Goal: Task Accomplishment & Management: Manage account settings

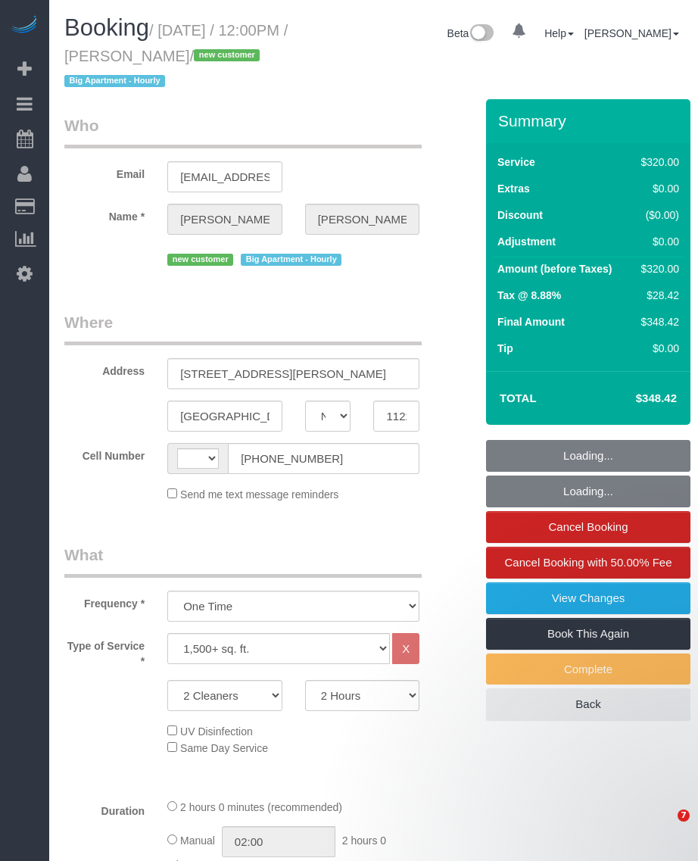
select select "NY"
select select "string:stripe-pm_1SEHKf4VGloSiKo7X0OaZXHB"
select select "number:59"
select select "number:73"
select select "number:13"
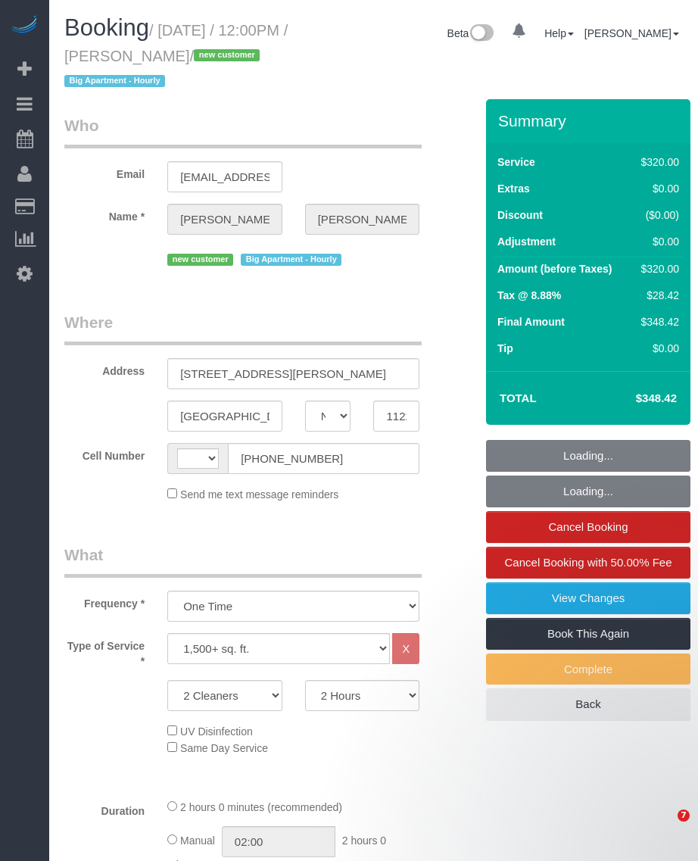
select select "number:5"
select select "string:US"
select select "spot1"
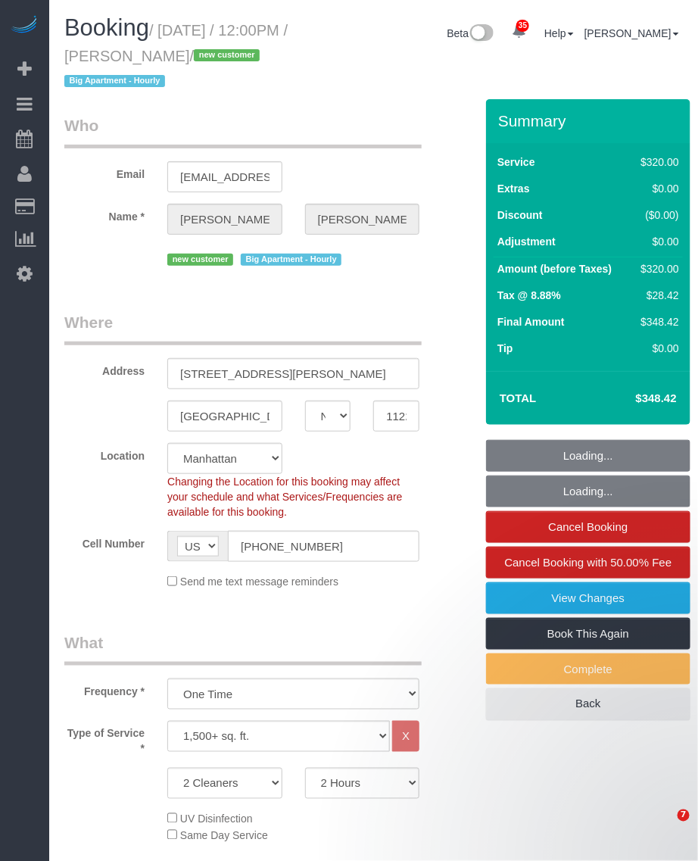
select select "object:1459"
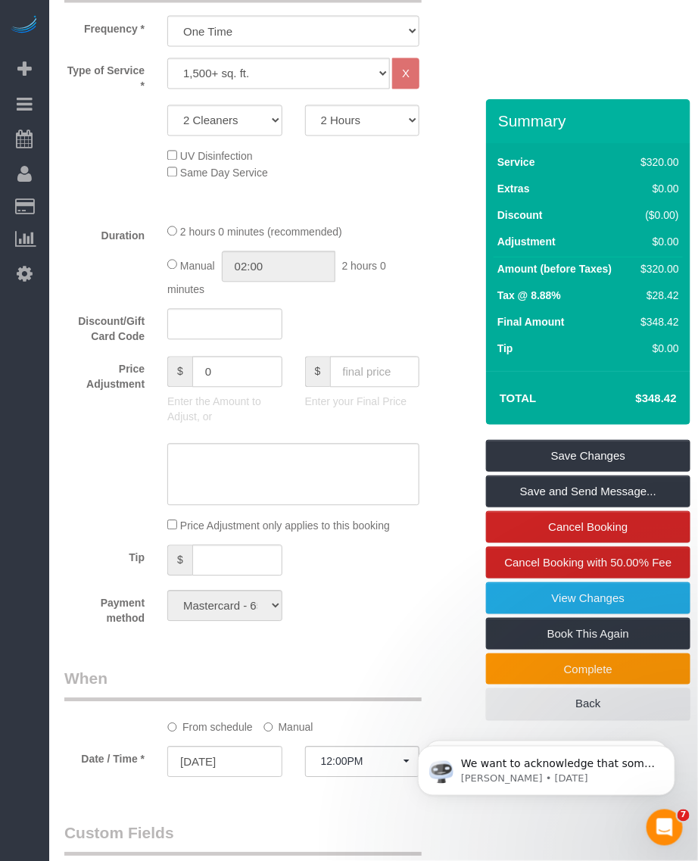
scroll to position [852, 0]
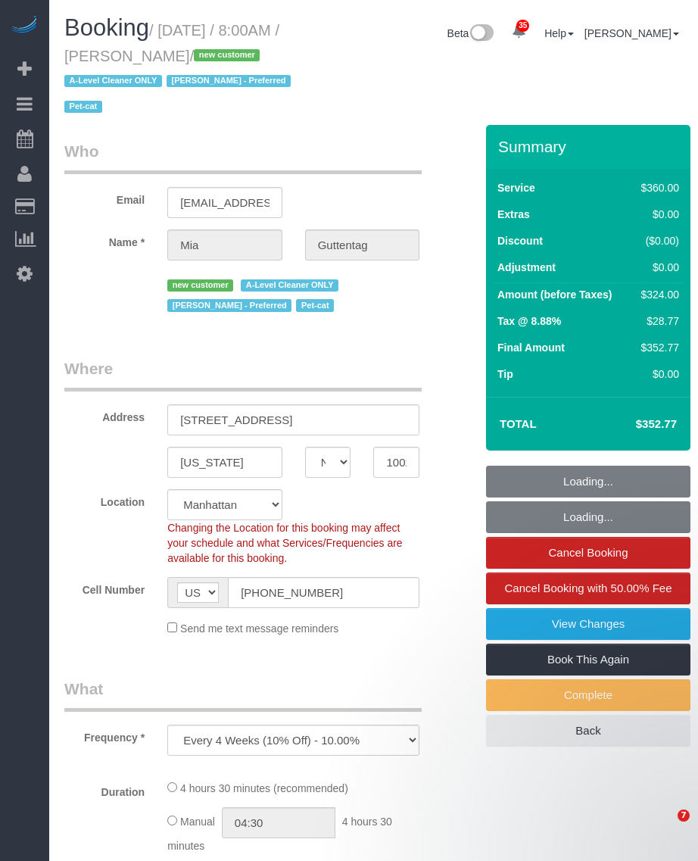
select select "NY"
select select "number:56"
select select "number:72"
select select "number:14"
select select "number:5"
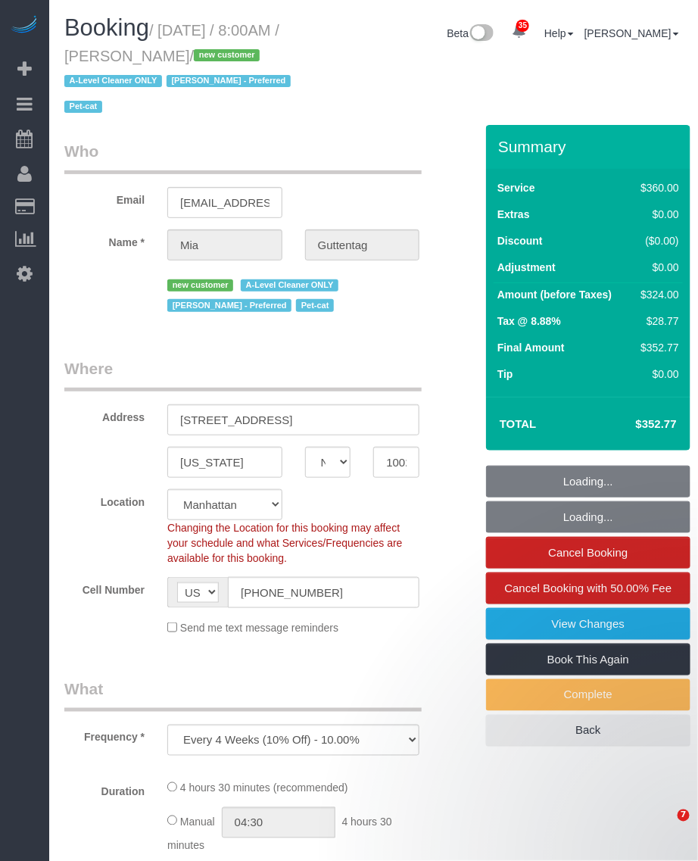
select select "object:1111"
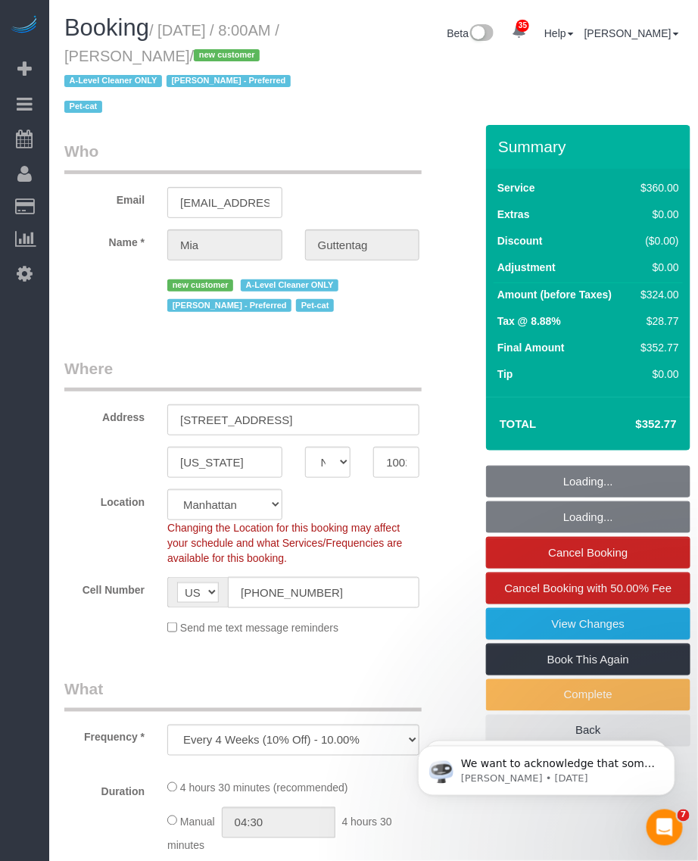
select select "string:stripe-pm_1SDoFP4VGloSiKo7tdQyVGPY"
select select "270"
select select "spot1"
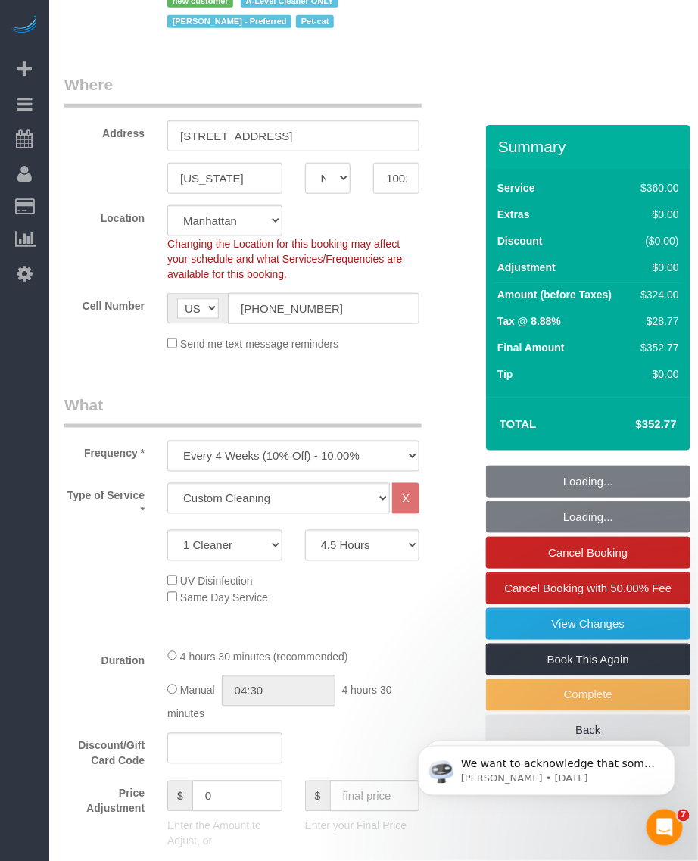
scroll to position [379, 0]
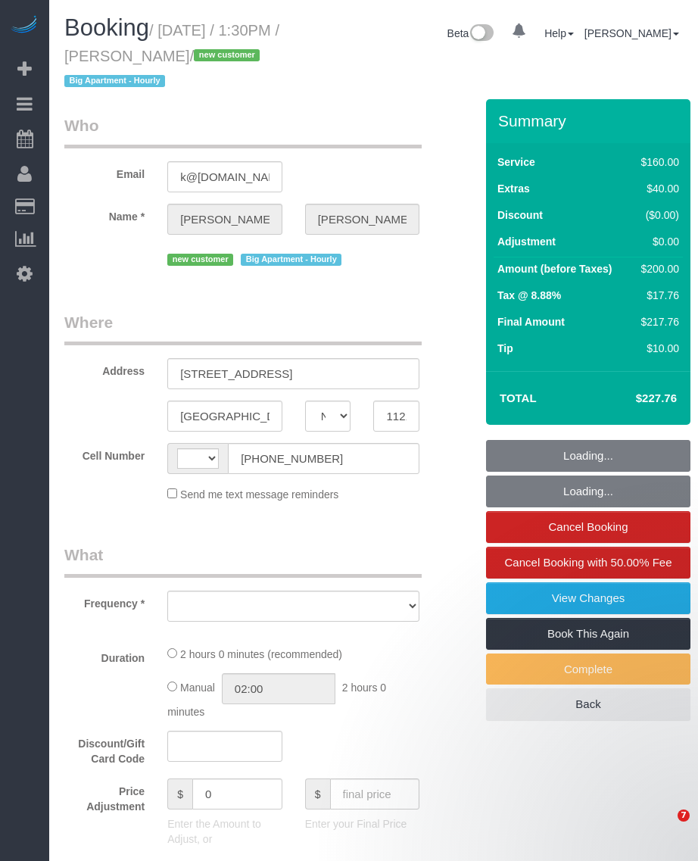
select select "NY"
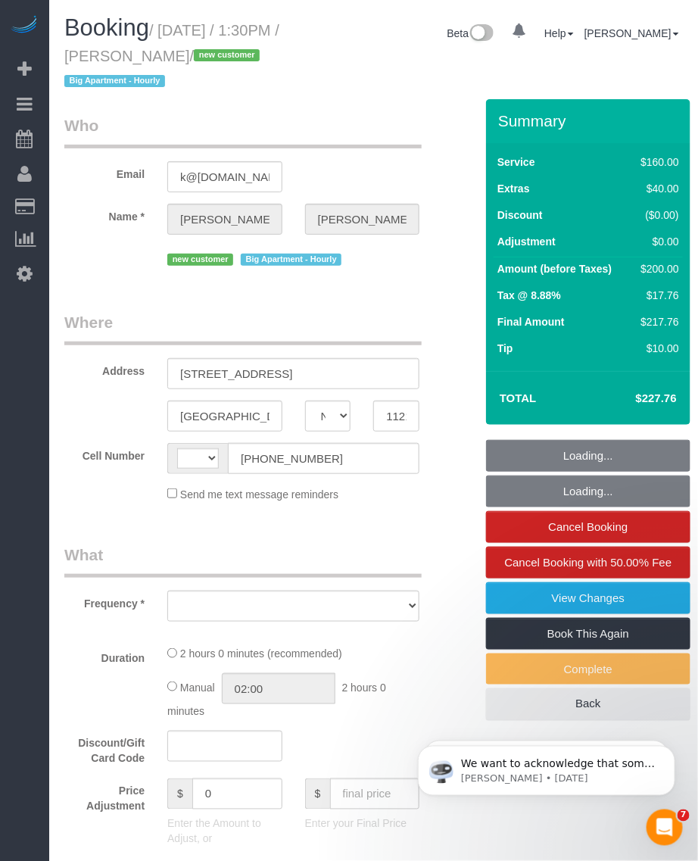
select select "string:US"
select select "string:stripe-pm_1SEnTZ4VGloSiKo70cs2KHcC"
select select "object:825"
select select "number:60"
select select "number:74"
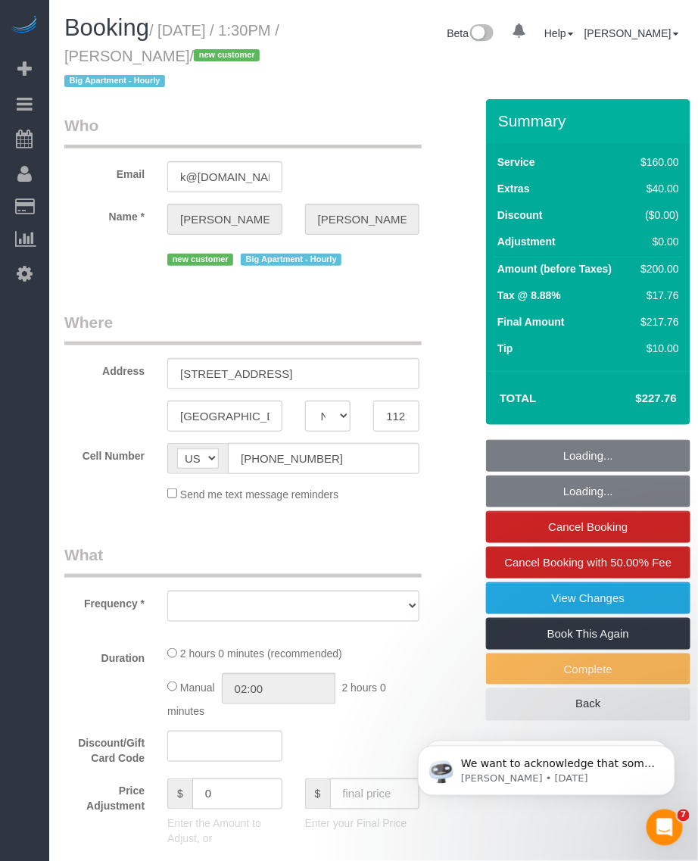
select select "number:15"
select select "number:5"
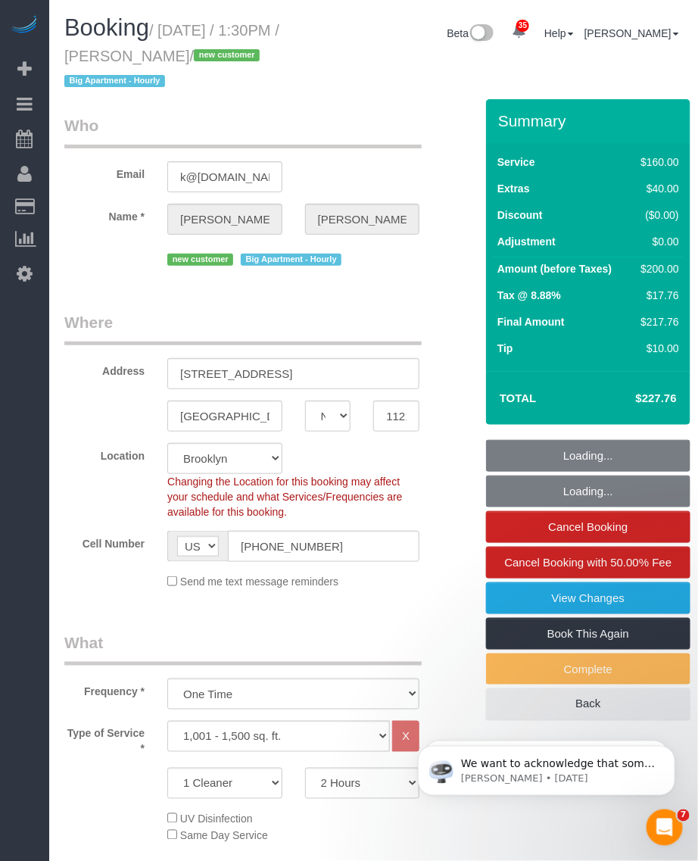
select select "object:1417"
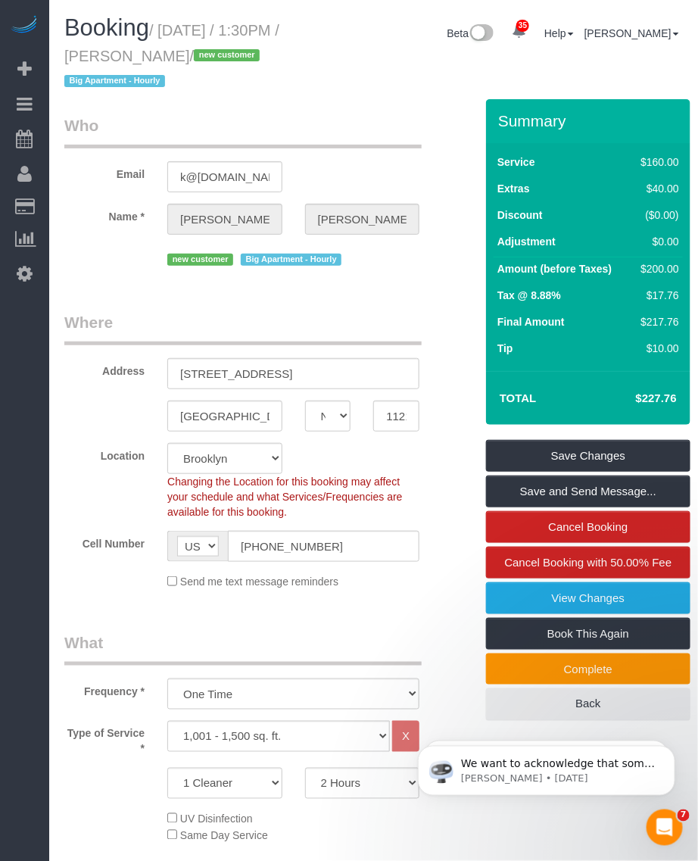
drag, startPoint x: 136, startPoint y: 51, endPoint x: 169, endPoint y: 55, distance: 32.8
click at [180, 55] on small "/ October 05, 2025 / 1:30PM / Kevin Neal / new customer Big Apartment - Hourly" at bounding box center [171, 56] width 215 height 68
drag, startPoint x: 169, startPoint y: 55, endPoint x: 111, endPoint y: 55, distance: 58.3
click at [111, 55] on small "/ October 05, 2025 / 1:30PM / Kevin Neal / new customer Big Apartment - Hourly" at bounding box center [171, 56] width 215 height 68
drag, startPoint x: 172, startPoint y: 57, endPoint x: 204, endPoint y: 57, distance: 32.6
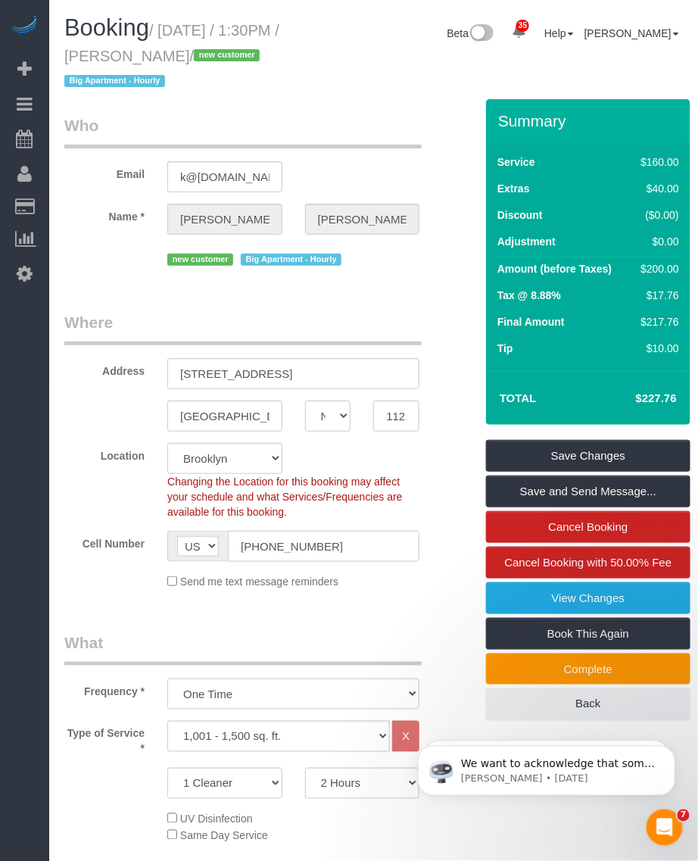
click at [204, 57] on small "/ October 05, 2025 / 1:30PM / Kevin Neal / new customer Big Apartment - Hourly" at bounding box center [171, 56] width 215 height 68
copy small "Kevin Neal"
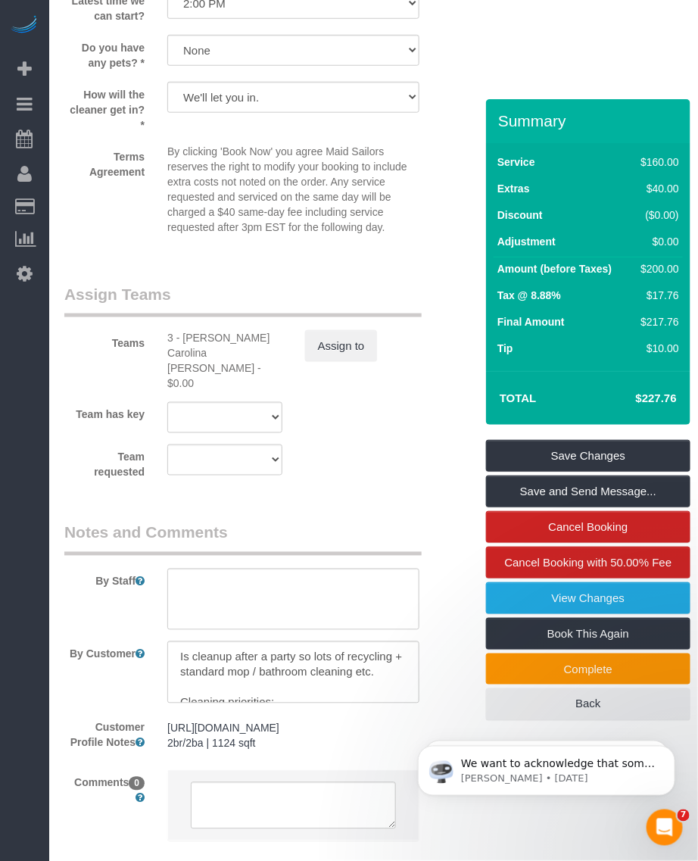
scroll to position [1827, 0]
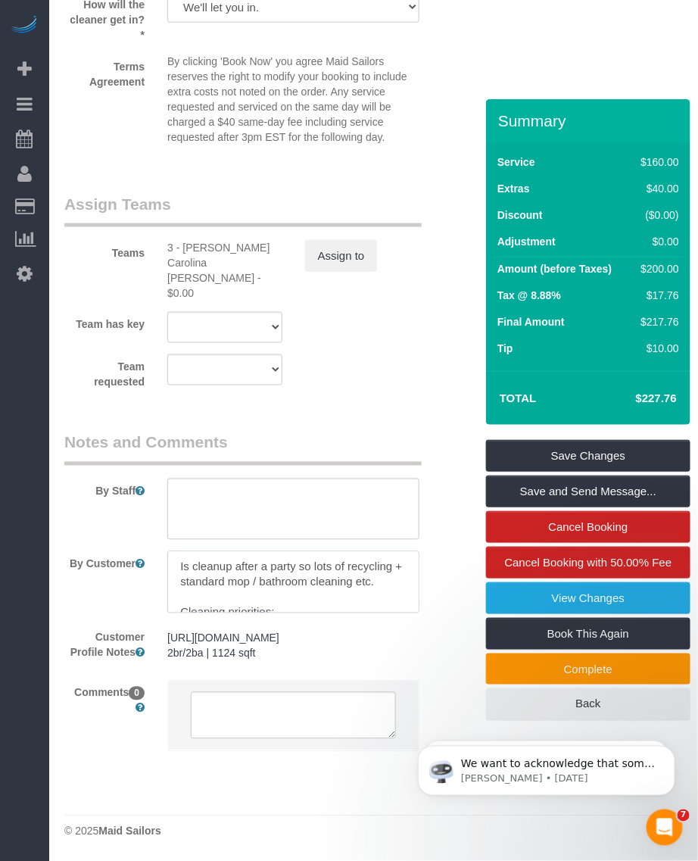
click at [267, 551] on textarea at bounding box center [293, 582] width 252 height 62
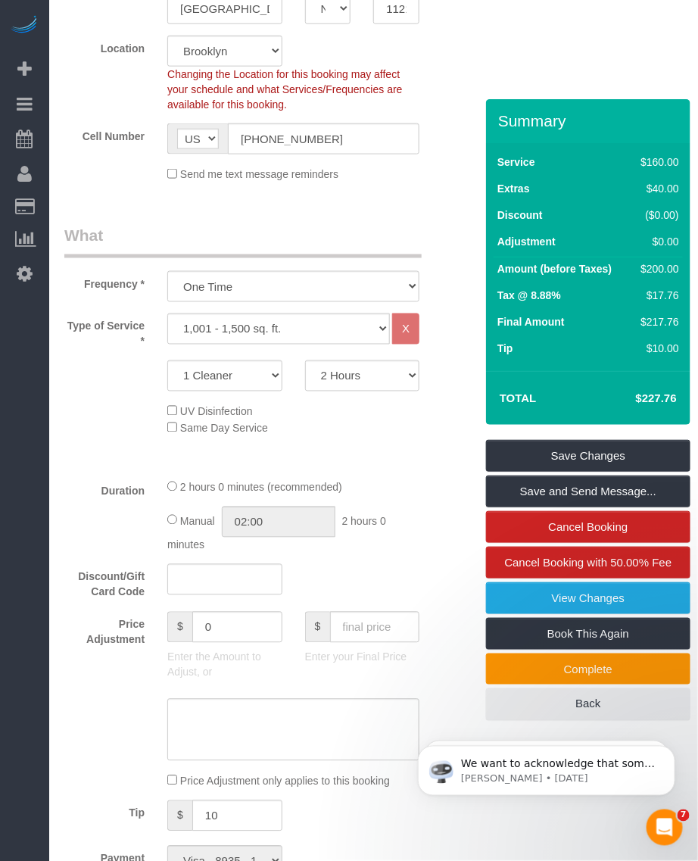
scroll to position [0, 0]
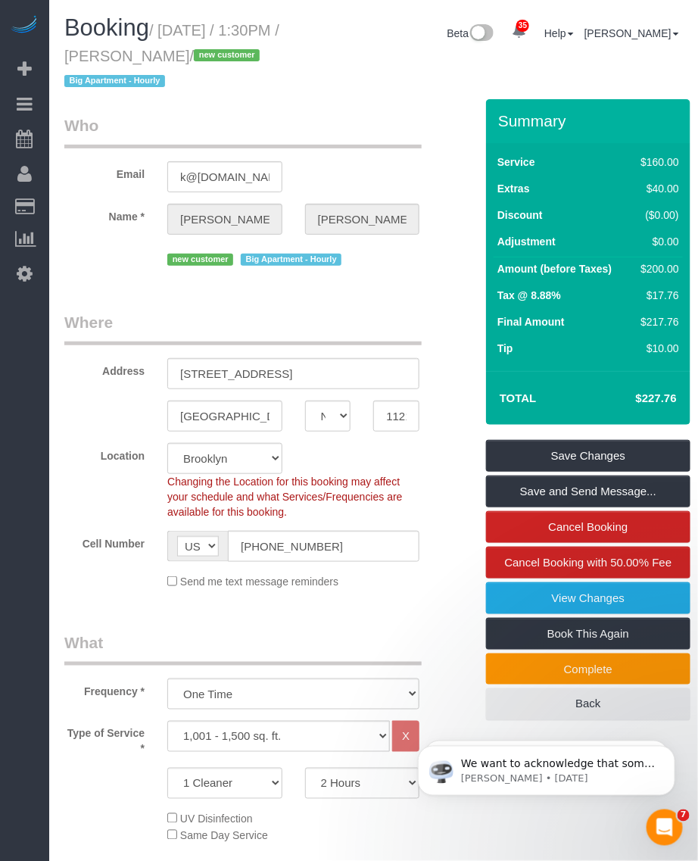
drag, startPoint x: 167, startPoint y: 25, endPoint x: 203, endPoint y: 58, distance: 48.2
click at [203, 58] on small "/ October 05, 2025 / 1:30PM / Kevin Neal / new customer Big Apartment - Hourly" at bounding box center [171, 56] width 215 height 68
copy small "October 05, 2025 / 1:30PM / Kevin Neal"
drag, startPoint x: 171, startPoint y: 45, endPoint x: 171, endPoint y: 27, distance: 18.2
click at [171, 44] on h1 "Booking / October 05, 2025 / 1:30PM / Kevin Neal / new customer Big Apartment -…" at bounding box center [186, 53] width 245 height 77
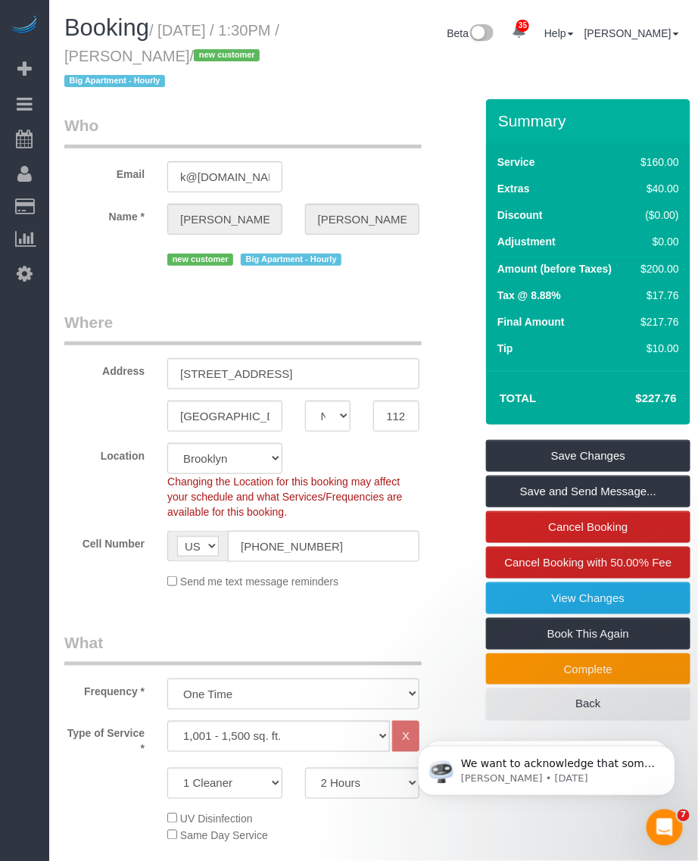
click at [167, 23] on small "/ October 05, 2025 / 1:30PM / Kevin Neal / new customer Big Apartment - Hourly" at bounding box center [171, 56] width 215 height 68
click at [164, 31] on small "/ October 05, 2025 / 1:30PM / Kevin Neal / new customer Big Apartment - Hourly" at bounding box center [171, 56] width 215 height 68
click at [161, 31] on small "/ October 05, 2025 / 1:30PM / Kevin Neal / new customer Big Apartment - Hourly" at bounding box center [171, 56] width 215 height 68
drag, startPoint x: 164, startPoint y: 31, endPoint x: 205, endPoint y: 46, distance: 43.6
click at [205, 46] on h1 "Booking / October 05, 2025 / 1:30PM / Kevin Neal / new customer Big Apartment -…" at bounding box center [186, 53] width 245 height 77
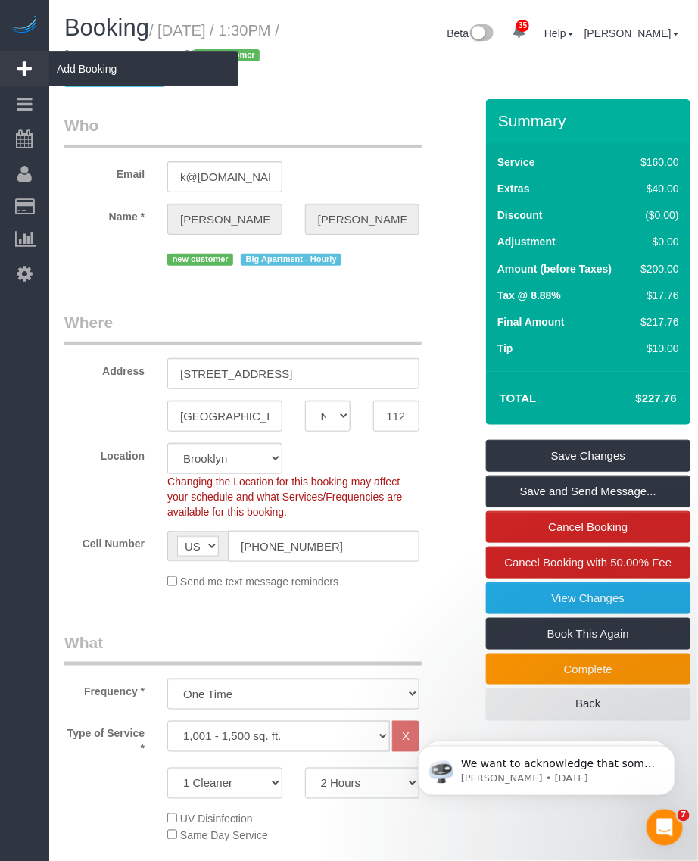
copy small "October 05, 2025 / 1:30PM / Kevin Neal"
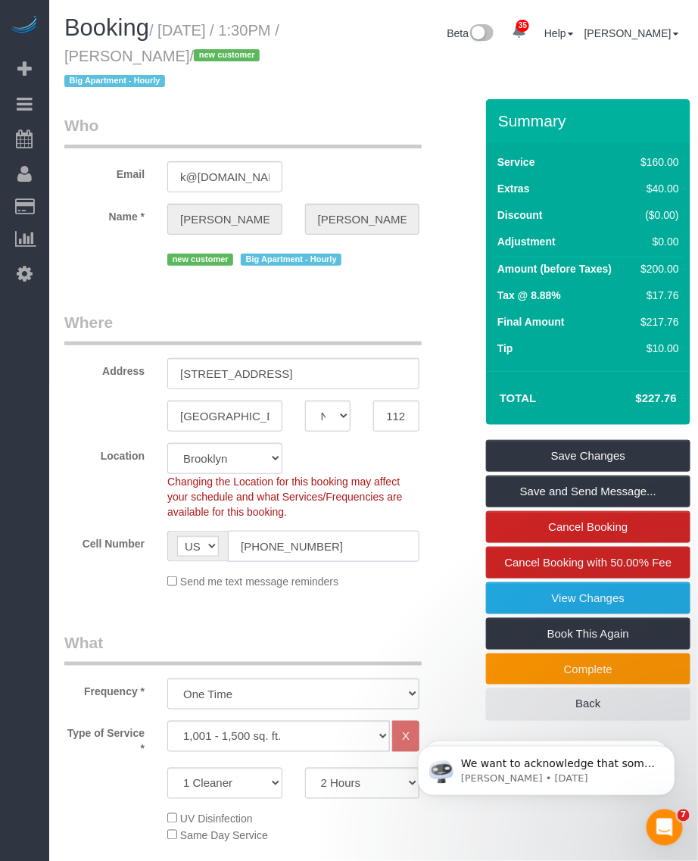
click at [267, 544] on input "(561) 373-4406" at bounding box center [324, 546] width 192 height 31
click at [137, 55] on small "/ October 05, 2025 / 1:30PM / Kevin Neal / new customer Big Apartment - Hourly" at bounding box center [171, 56] width 215 height 68
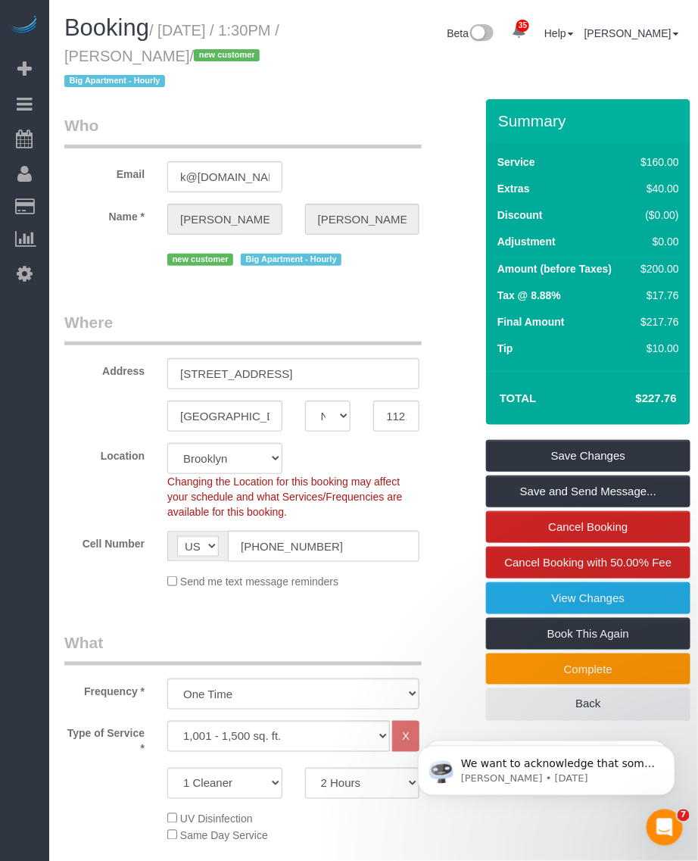
click at [137, 55] on small "/ October 05, 2025 / 1:30PM / Kevin Neal / new customer Big Apartment - Hourly" at bounding box center [171, 56] width 215 height 68
copy small "Kevin"
click at [163, 38] on small "/ October 05, 2025 / 1:30PM / Kevin Neal / new customer Big Apartment - Hourly" at bounding box center [171, 56] width 215 height 68
drag, startPoint x: 129, startPoint y: 51, endPoint x: 202, endPoint y: 53, distance: 72.7
click at [202, 53] on small "/ October 05, 2025 / 1:30PM / Kevin Neal / new customer Big Apartment - Hourly" at bounding box center [171, 56] width 215 height 68
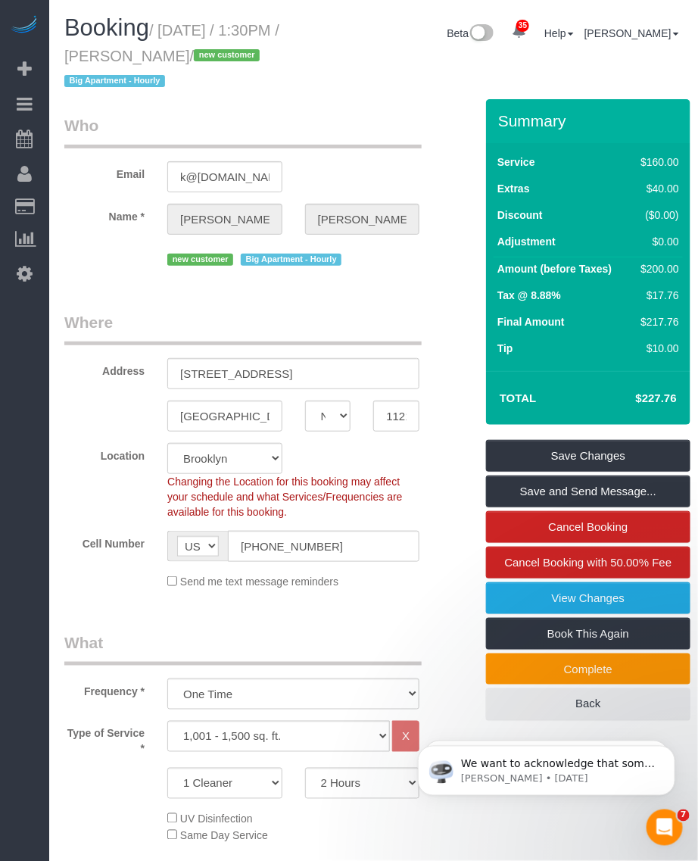
copy small "Kevin Neal"
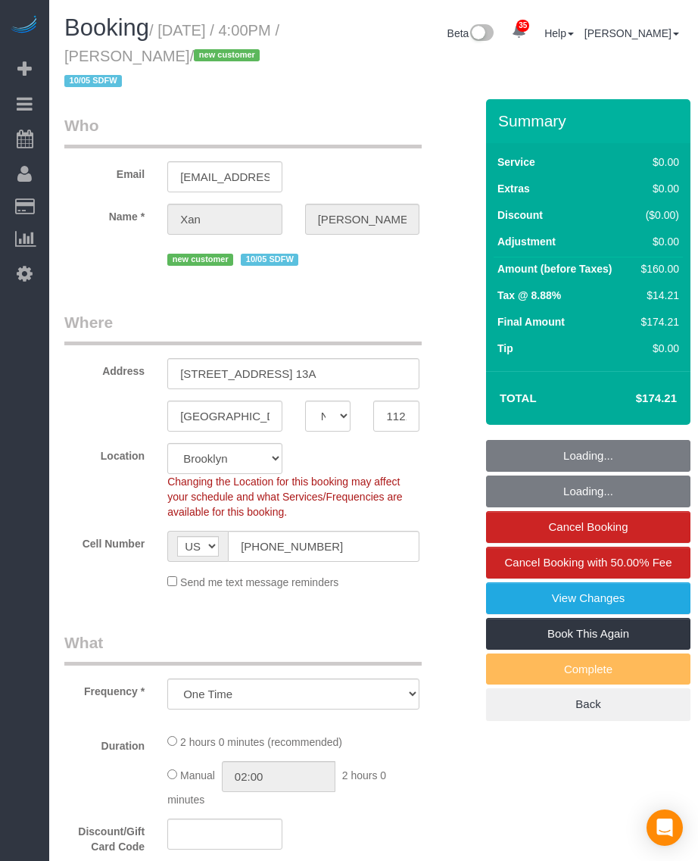
select select "NY"
select select "number:59"
select select "number:78"
select select "number:15"
select select "number:5"
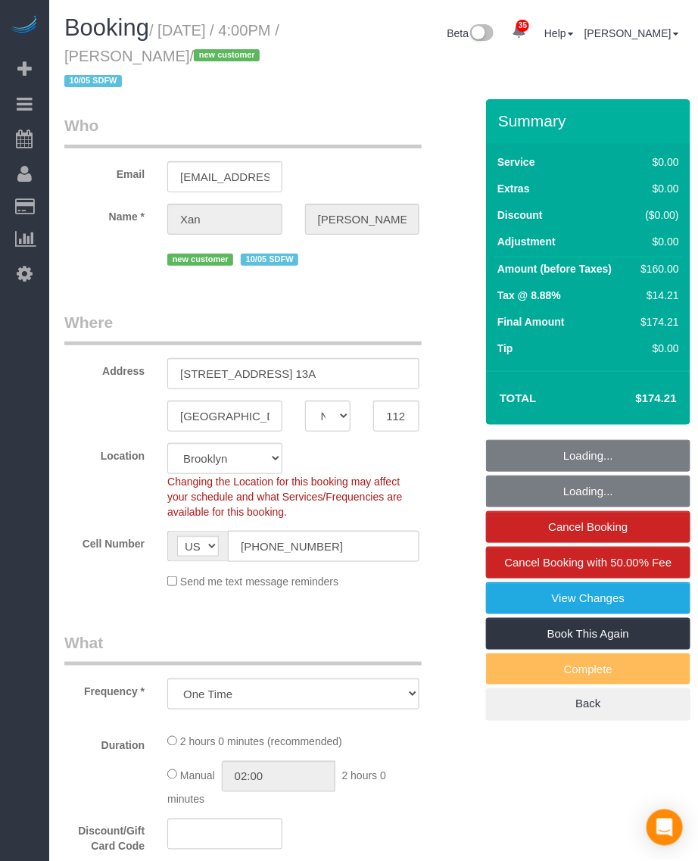
select select "object:974"
select select "string:stripe-pm_1SEsaC4VGloSiKo7Sm3E9XjS"
select select "spot1"
select select "1"
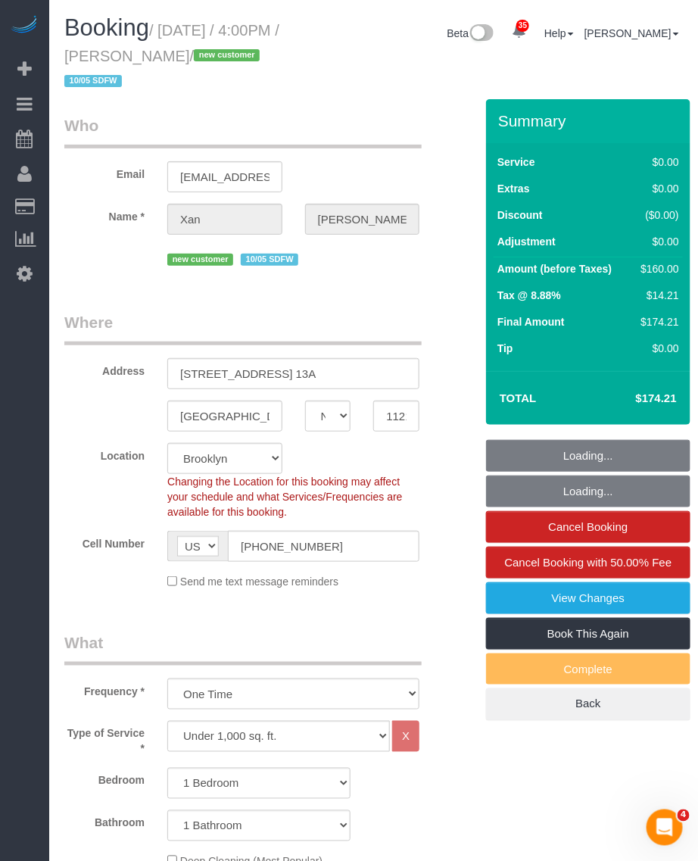
select select "1"
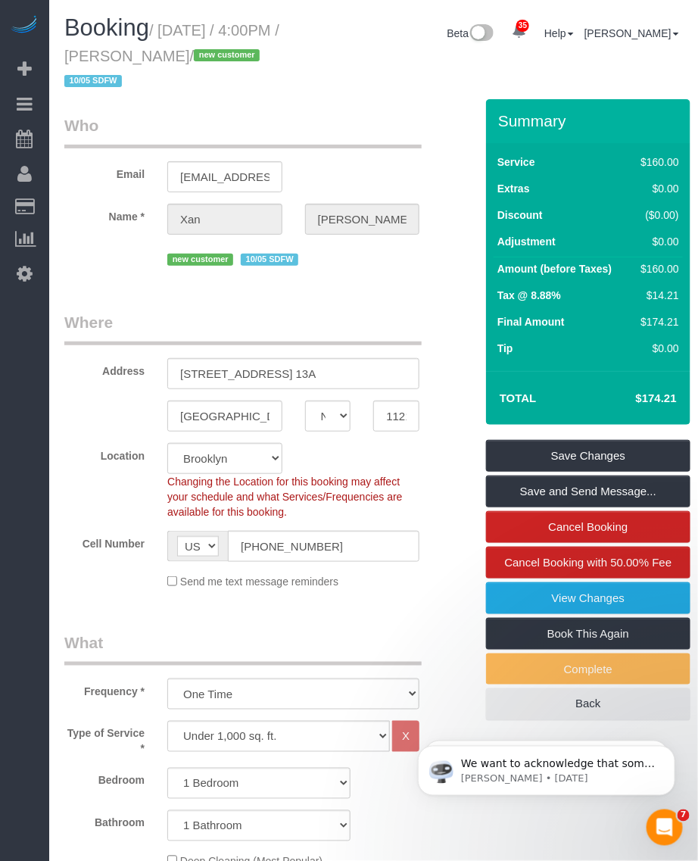
drag, startPoint x: 164, startPoint y: 28, endPoint x: 217, endPoint y: 49, distance: 56.4
click at [217, 49] on small "/ October 05, 2025 / 4:00PM / Xan Northcott / new customer 10/05 SDFW" at bounding box center [171, 56] width 215 height 68
drag, startPoint x: 217, startPoint y: 49, endPoint x: 130, endPoint y: 51, distance: 86.3
click at [130, 51] on small "/ October 05, 2025 / 4:00PM / Xan Northcott / new customer 10/05 SDFW" at bounding box center [171, 56] width 215 height 68
drag, startPoint x: 137, startPoint y: 57, endPoint x: 221, endPoint y: 57, distance: 84.1
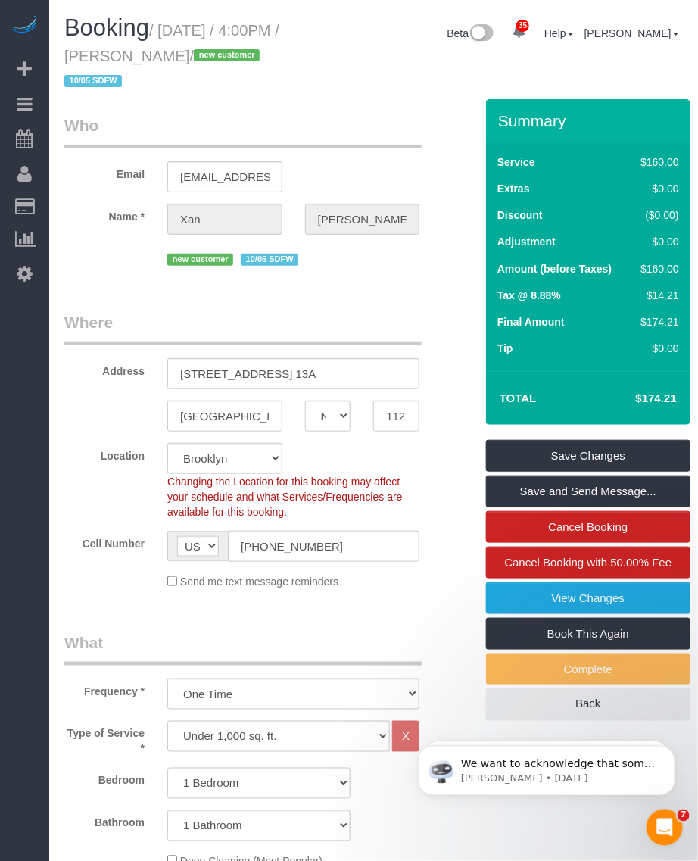
click at [221, 57] on small "/ October 05, 2025 / 4:00PM / Xan Northcott / new customer 10/05 SDFW" at bounding box center [171, 56] width 215 height 68
click at [174, 32] on small "/ October 05, 2025 / 4:00PM / Xan Northcott / new customer 10/05 SDFW" at bounding box center [171, 56] width 215 height 68
drag, startPoint x: 164, startPoint y: 28, endPoint x: 222, endPoint y: 50, distance: 61.6
click at [222, 50] on small "/ October 05, 2025 / 4:00PM / Xan Northcott / new customer 10/05 SDFW" at bounding box center [171, 56] width 215 height 68
copy small "October 05, 2025 / 4:00PM / Xan Northcott"
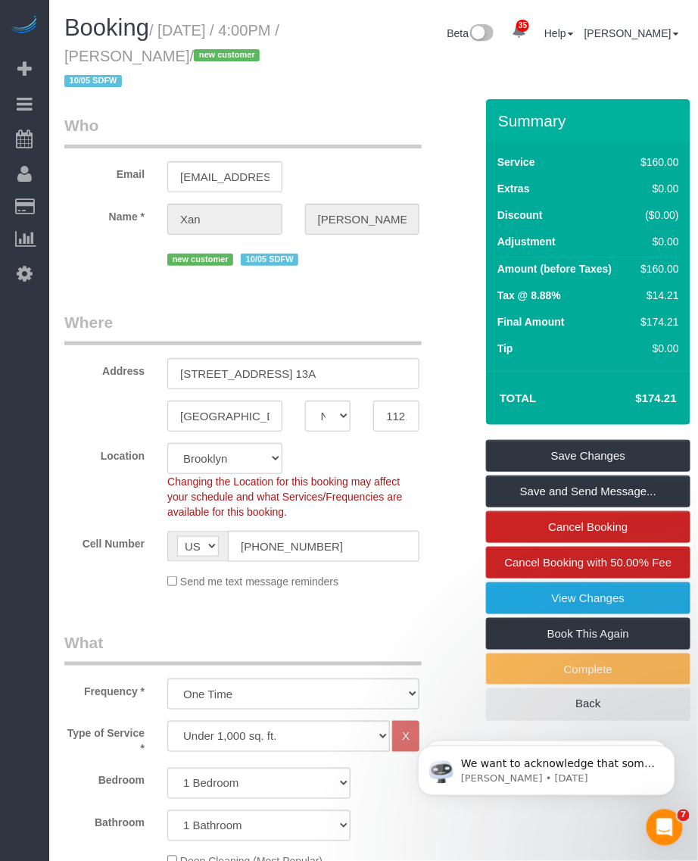
click at [142, 64] on small "/ October 05, 2025 / 4:00PM / Xan Northcott / new customer 10/05 SDFW" at bounding box center [171, 56] width 215 height 68
click at [142, 53] on small "/ October 05, 2025 / 4:00PM / Xan Northcott / new customer 10/05 SDFW" at bounding box center [171, 56] width 215 height 68
drag, startPoint x: 142, startPoint y: 53, endPoint x: 117, endPoint y: 50, distance: 24.4
click at [116, 50] on small "/ October 05, 2025 / 4:00PM / Xan Northcott / new customer 10/05 SDFW" at bounding box center [171, 56] width 215 height 68
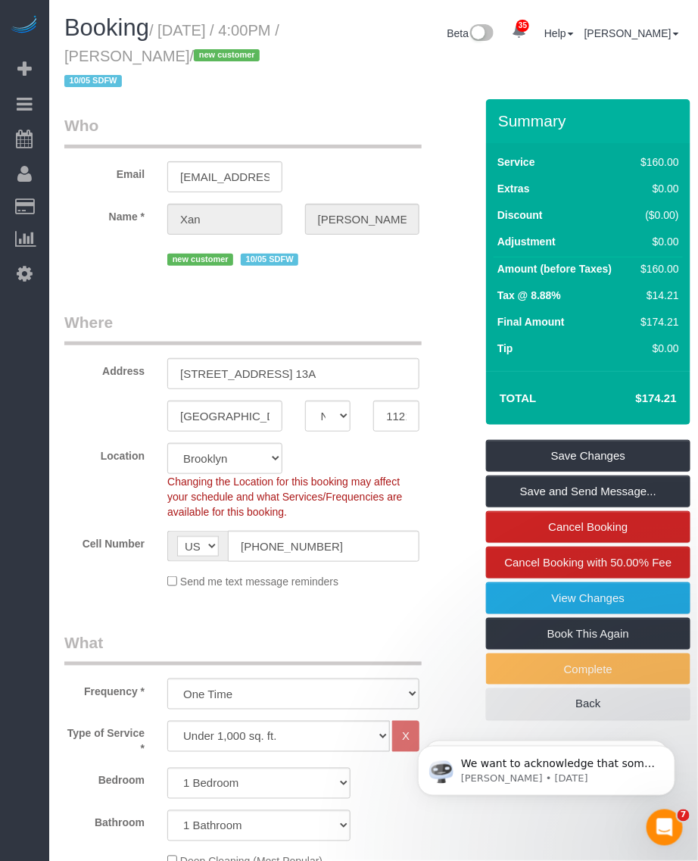
drag, startPoint x: 193, startPoint y: 55, endPoint x: 224, endPoint y: 61, distance: 31.6
click at [224, 61] on small "/ October 05, 2025 / 4:00PM / Xan Northcott / new customer 10/05 SDFW" at bounding box center [171, 56] width 215 height 68
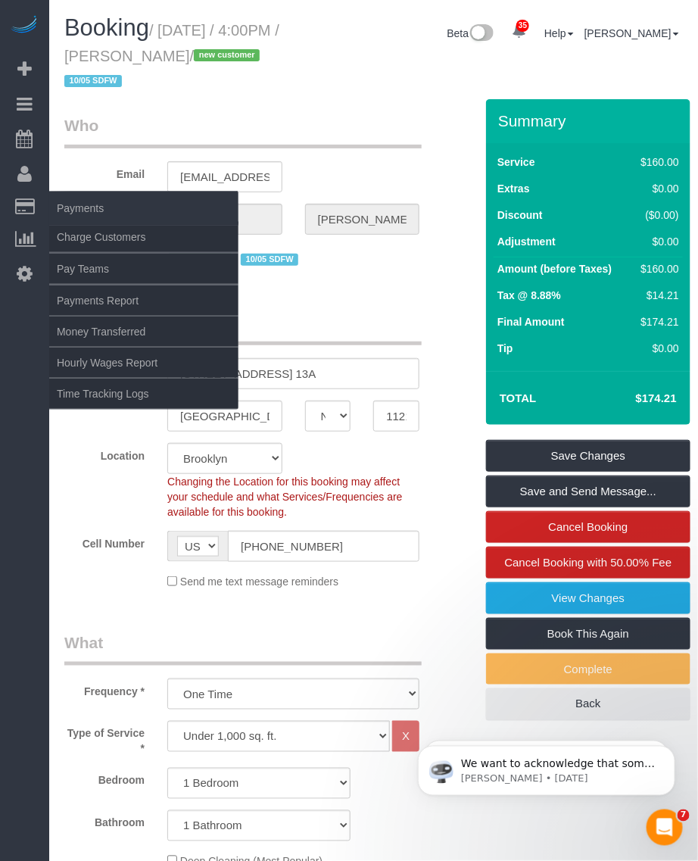
copy small "Xan Northcott"
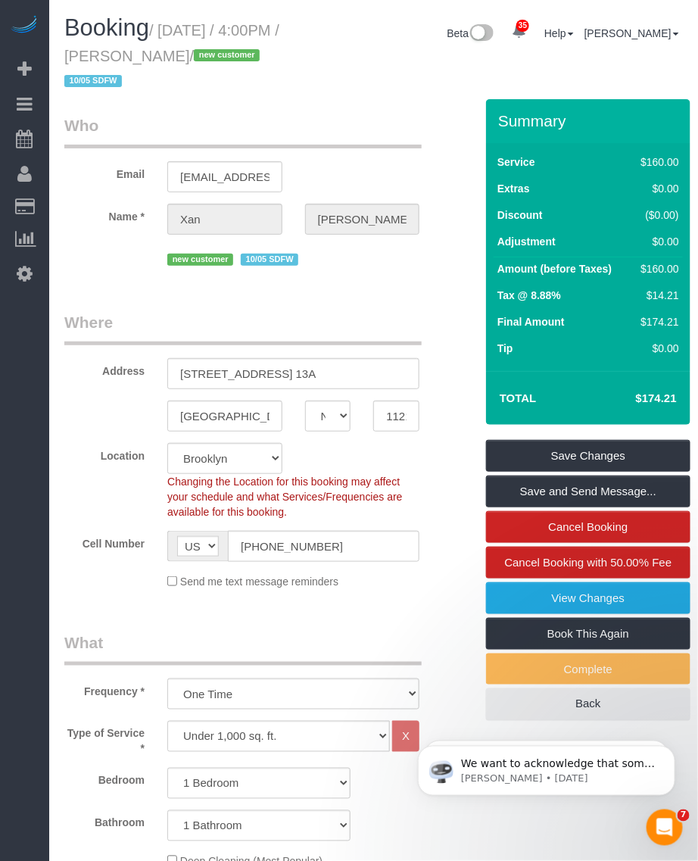
click at [157, 33] on small "/ October 05, 2025 / 4:00PM / Xan Northcott / new customer 10/05 SDFW" at bounding box center [171, 56] width 215 height 68
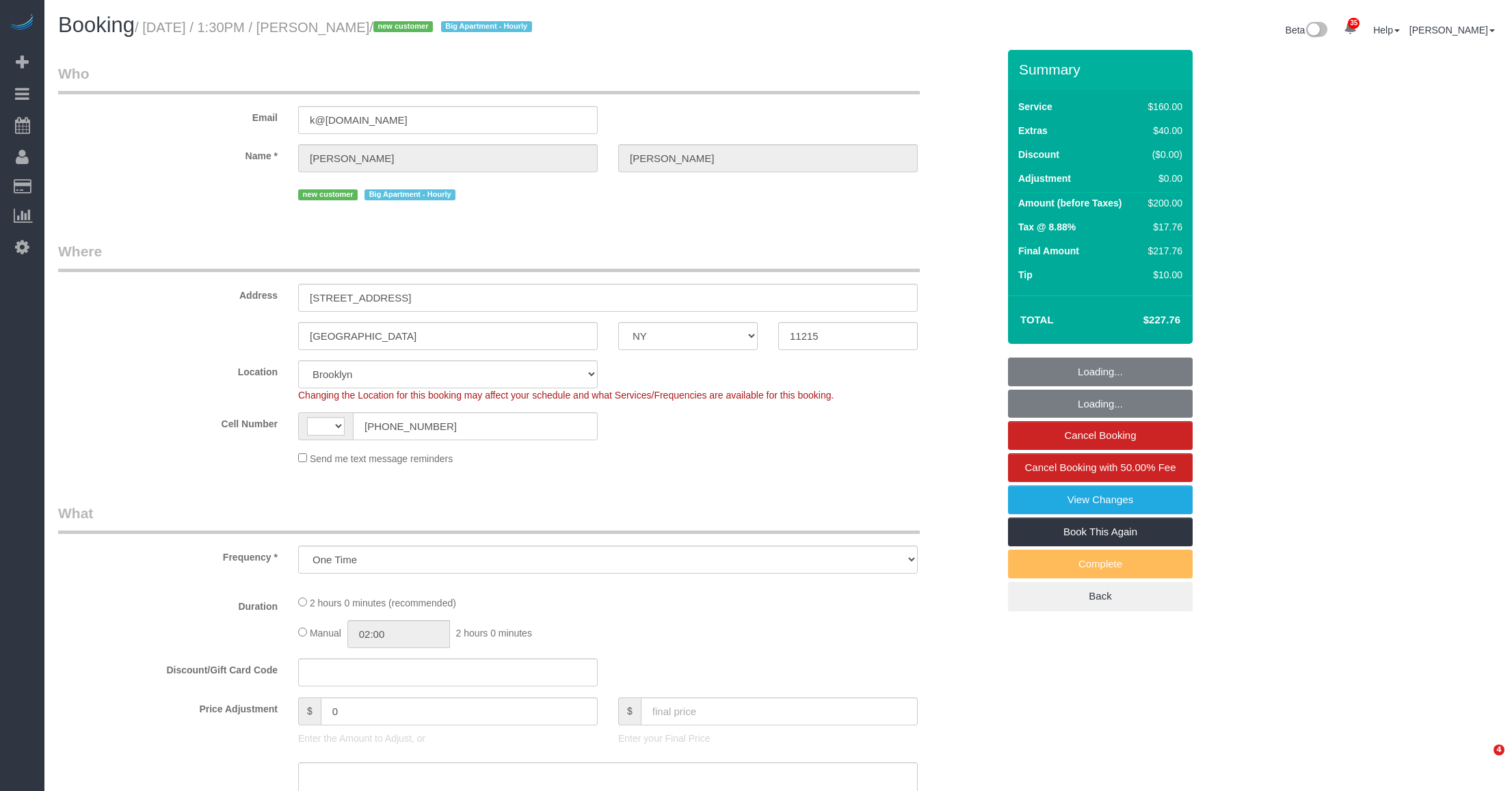
select select "NY"
select select "number:60"
select select "number:74"
select select "number:15"
select select "number:5"
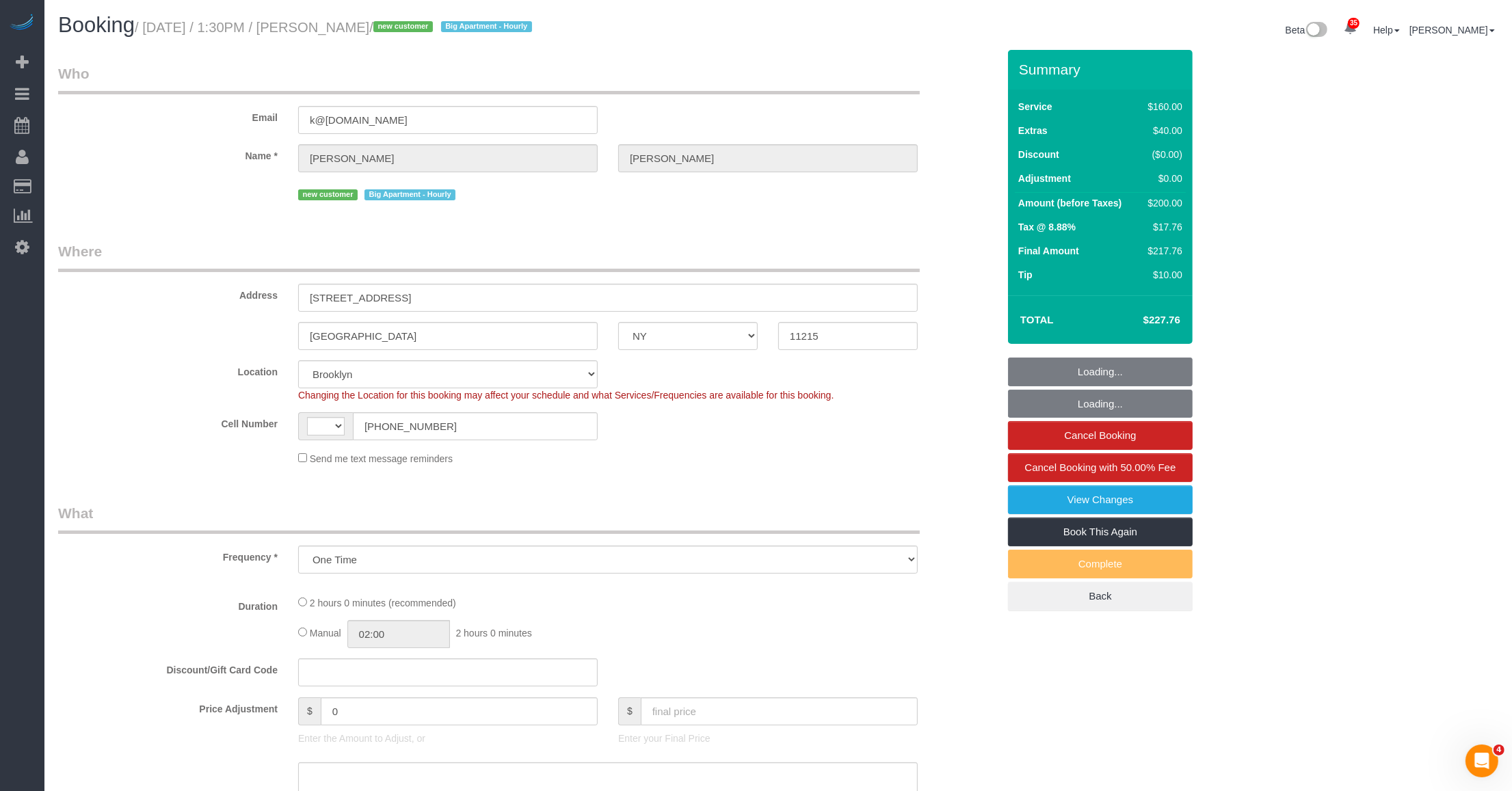
select select "object:727"
select select "string:[GEOGRAPHIC_DATA]"
select select "string:stripe-pm_1SEnTZ4VGloSiKo70cs2KHcC"
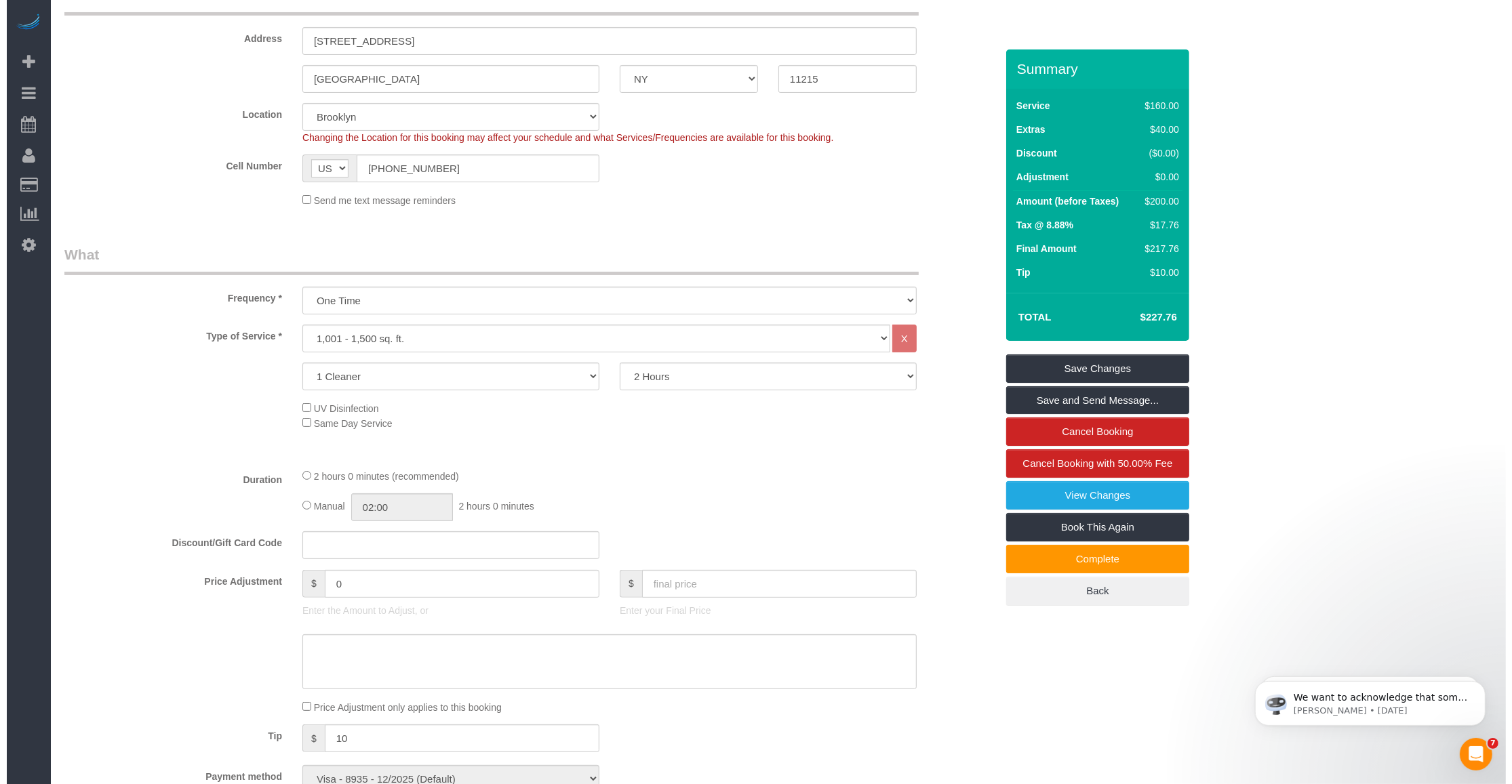
scroll to position [339, 0]
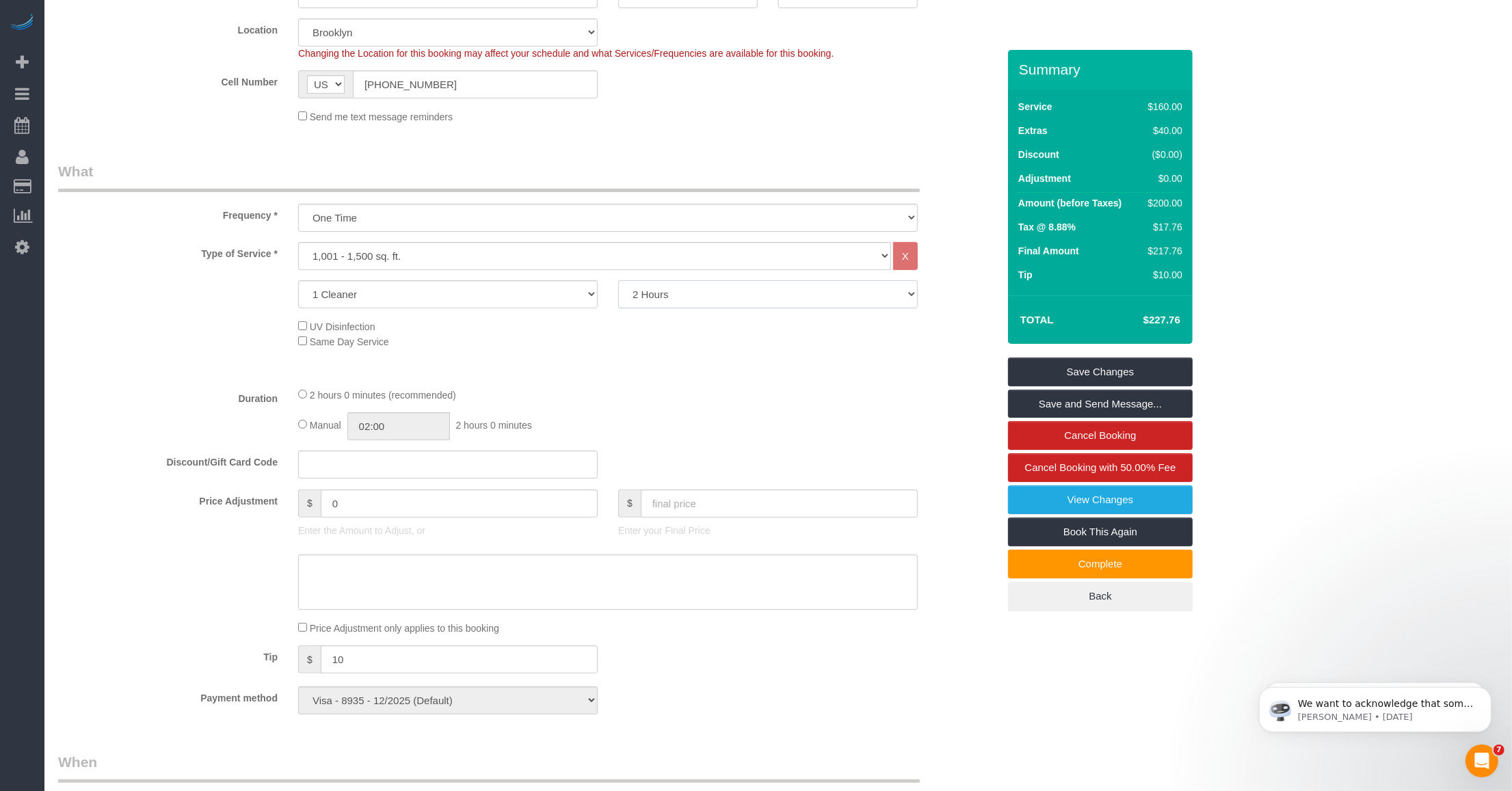
click at [718, 301] on select "2 Hours 2.5 Hours 3 Hours 3.5 Hours 4 Hours 4.5 Hours 5 Hours 5.5 Hours 6 Hours…" at bounding box center [769, 293] width 300 height 28
select select "180"
click at [619, 280] on select "2 Hours 2.5 Hours 3 Hours 3.5 Hours 4 Hours 4.5 Hours 5 Hours 5.5 Hours 6 Hours…" at bounding box center [769, 293] width 300 height 28
click at [710, 370] on div "Type of Service * Under 1,000 sq. ft. 1,001 - 1,500 sq. ft. 1,500+ sq. ft. Cust…" at bounding box center [527, 309] width 940 height 134
click at [1058, 395] on link "Save and Send Message..." at bounding box center [1100, 405] width 184 height 29
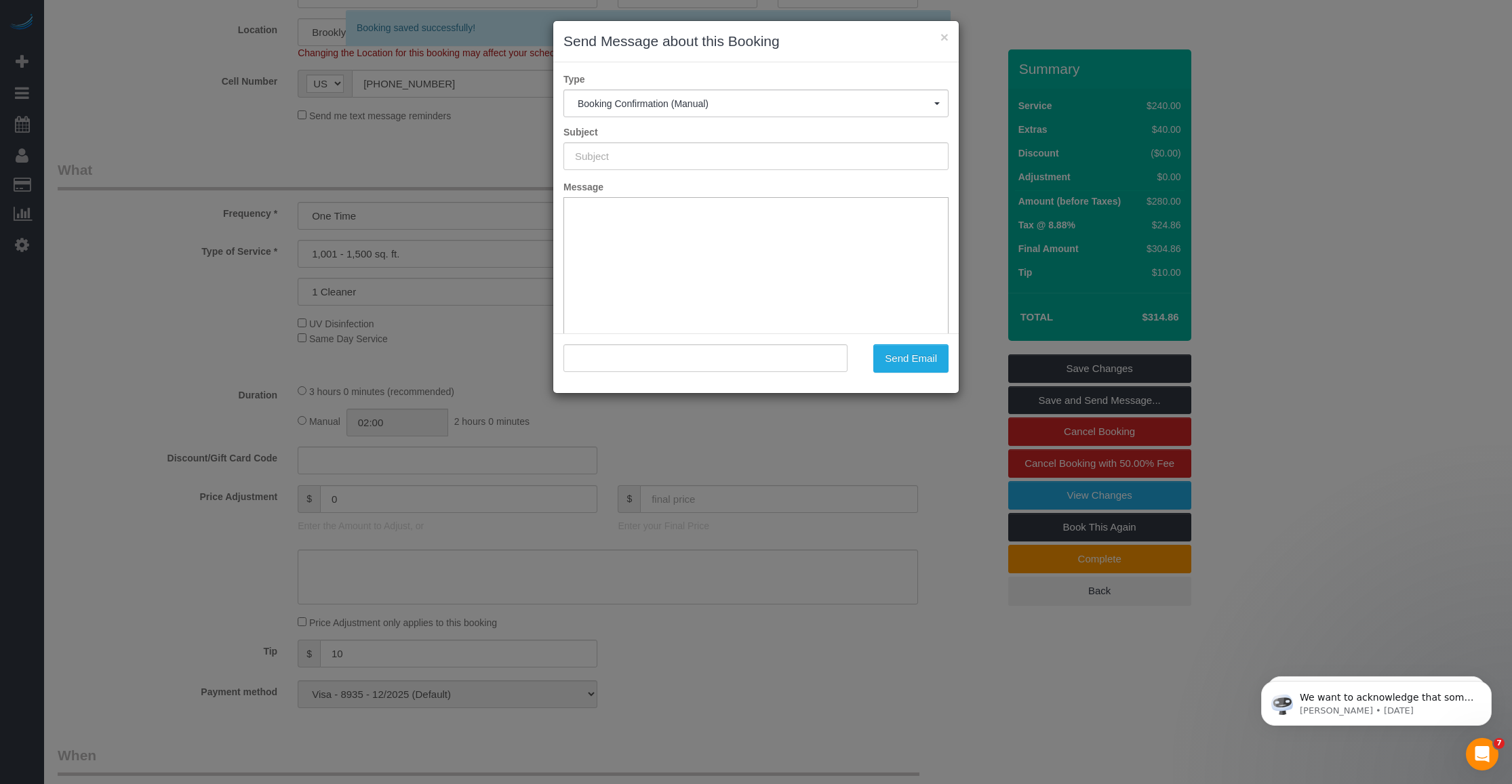
type input "Cleaning Confirmed for 10/05/2025 at 1:30pm"
type input ""Kevin Neal" <k@ywgi.org>"
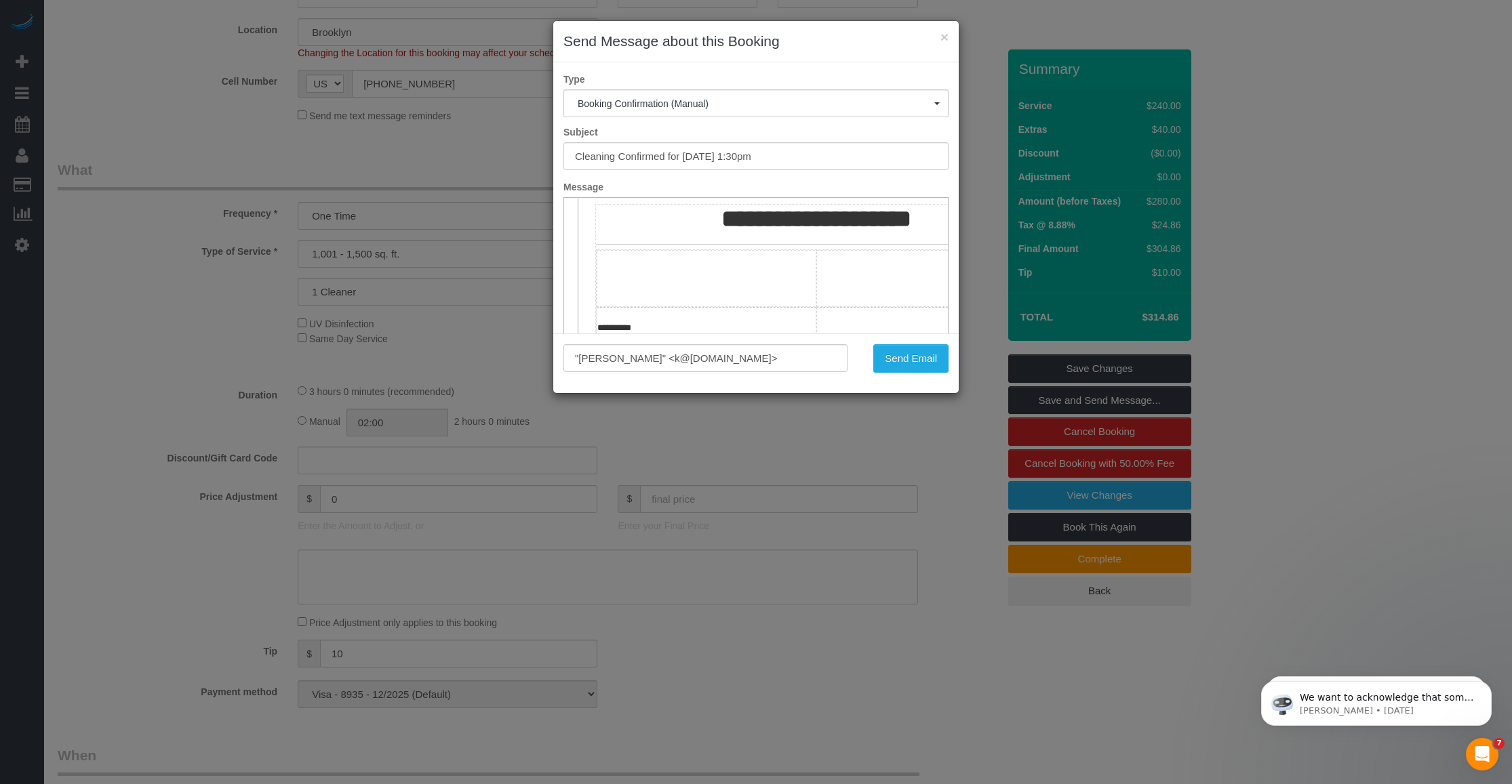
scroll to position [254, 0]
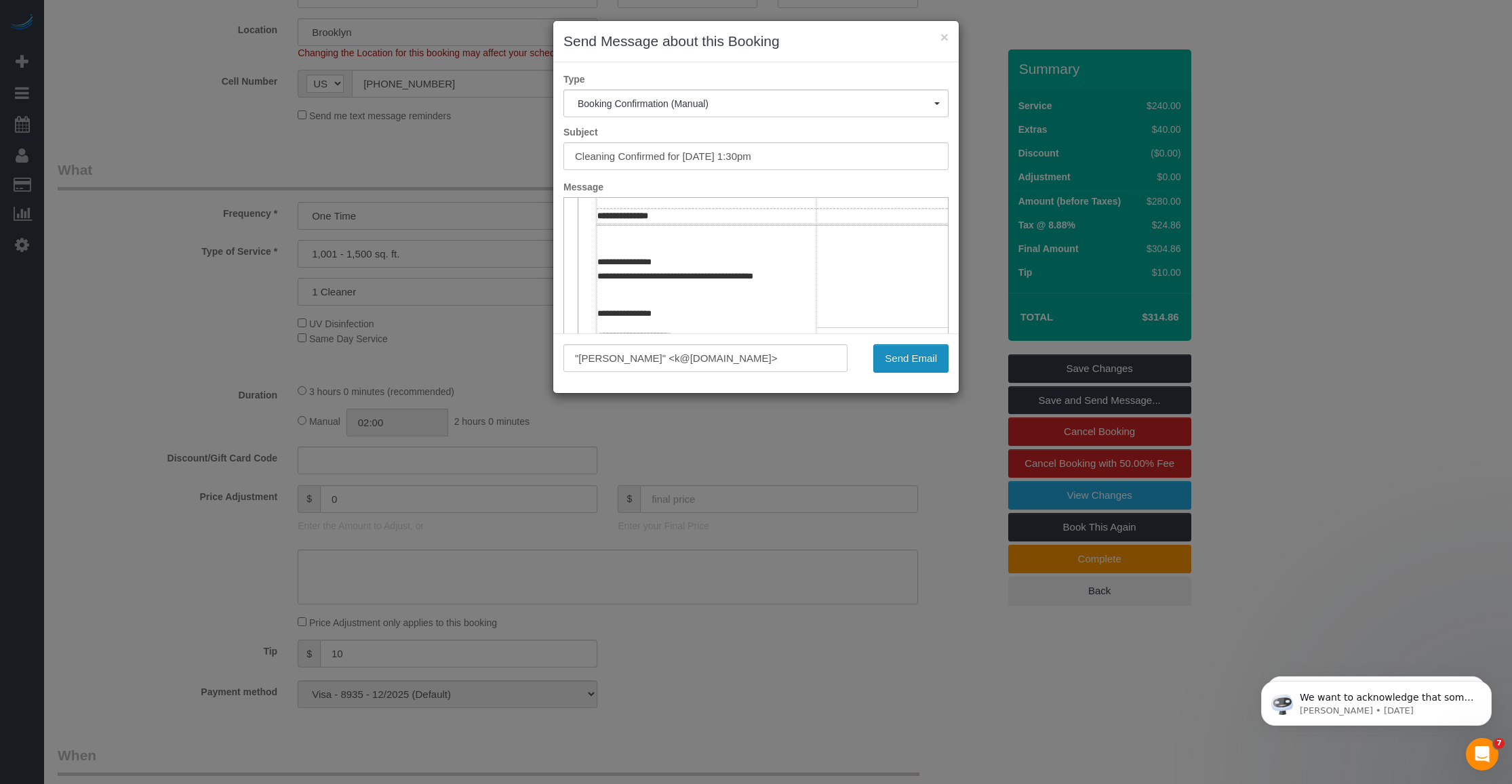
click at [901, 364] on button "Send Email" at bounding box center [910, 359] width 75 height 29
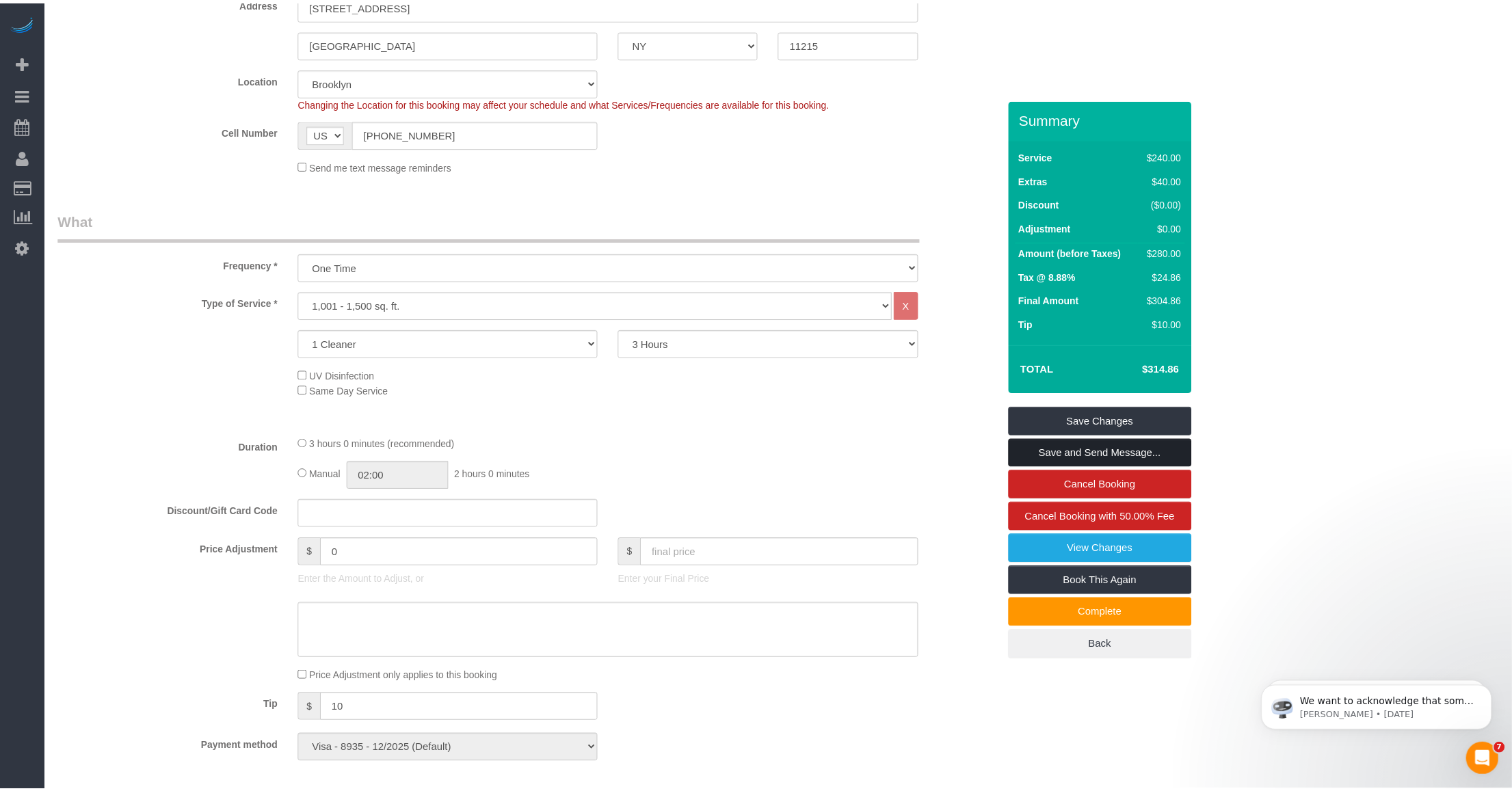
scroll to position [391, 0]
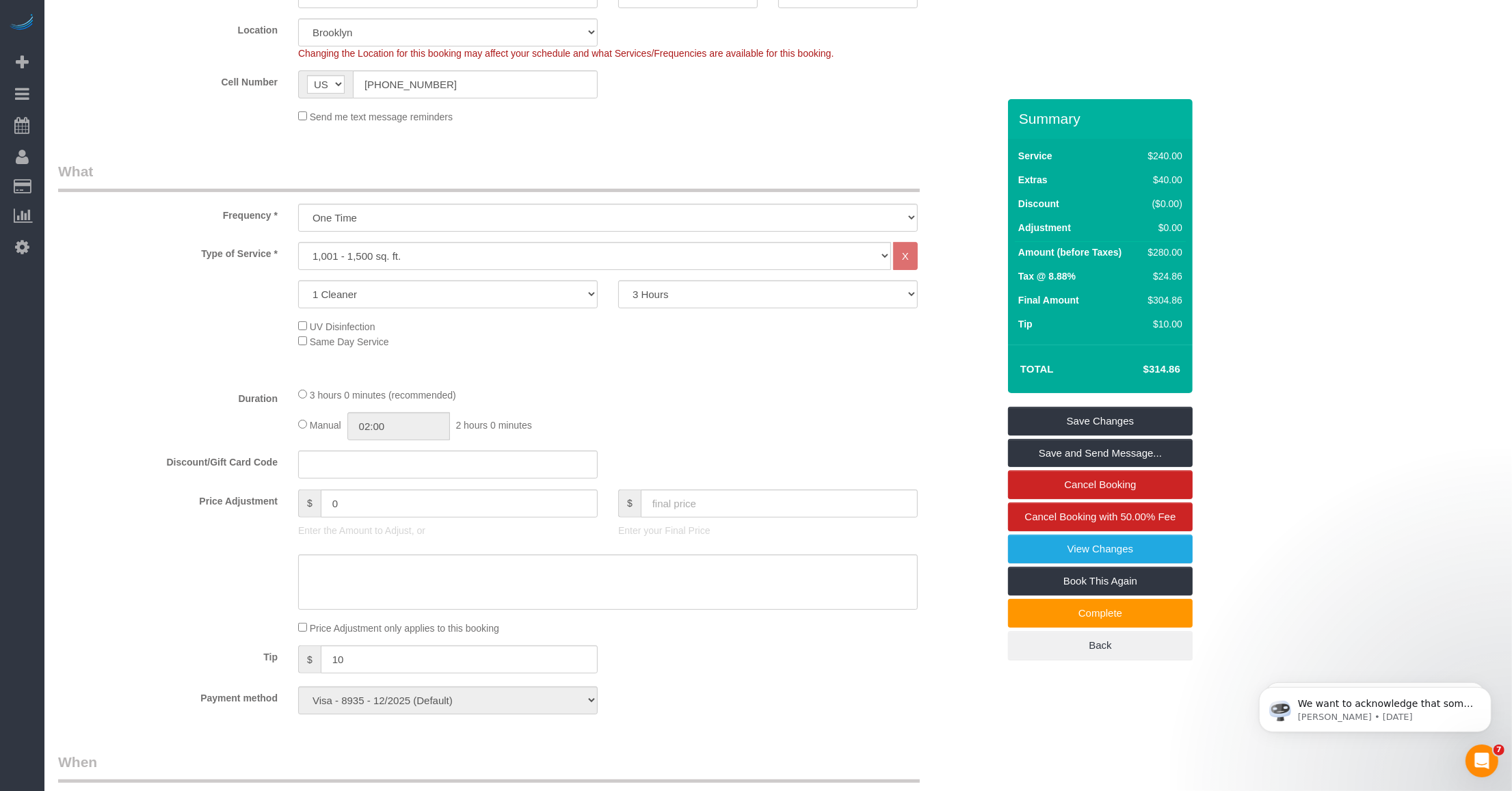
click at [839, 385] on fieldset "What Frequency * One Time Weekly (20% Off) - 20.00% Every 2 Weeks (15% Off) - 1…" at bounding box center [527, 443] width 940 height 563
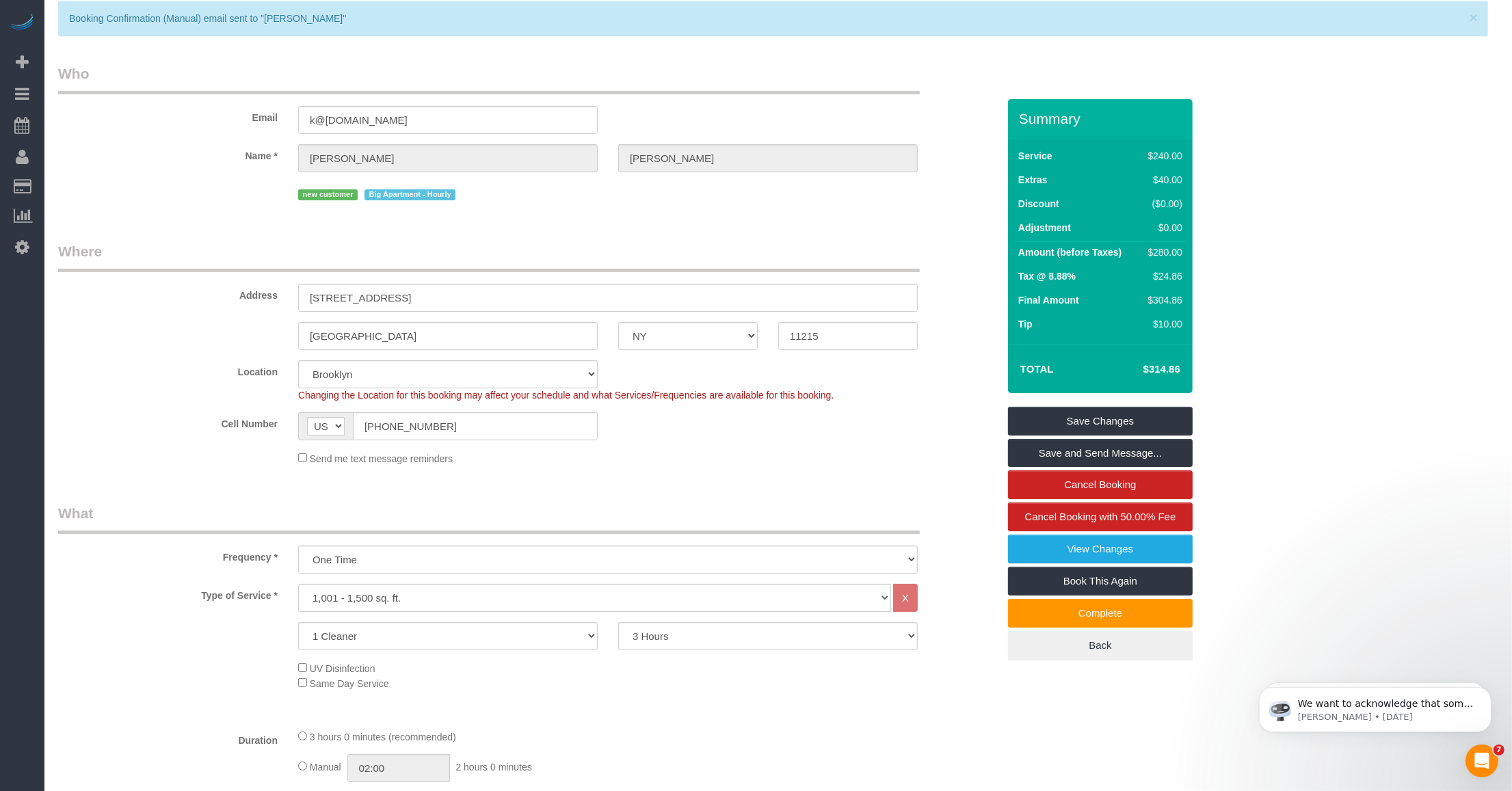
scroll to position [0, 0]
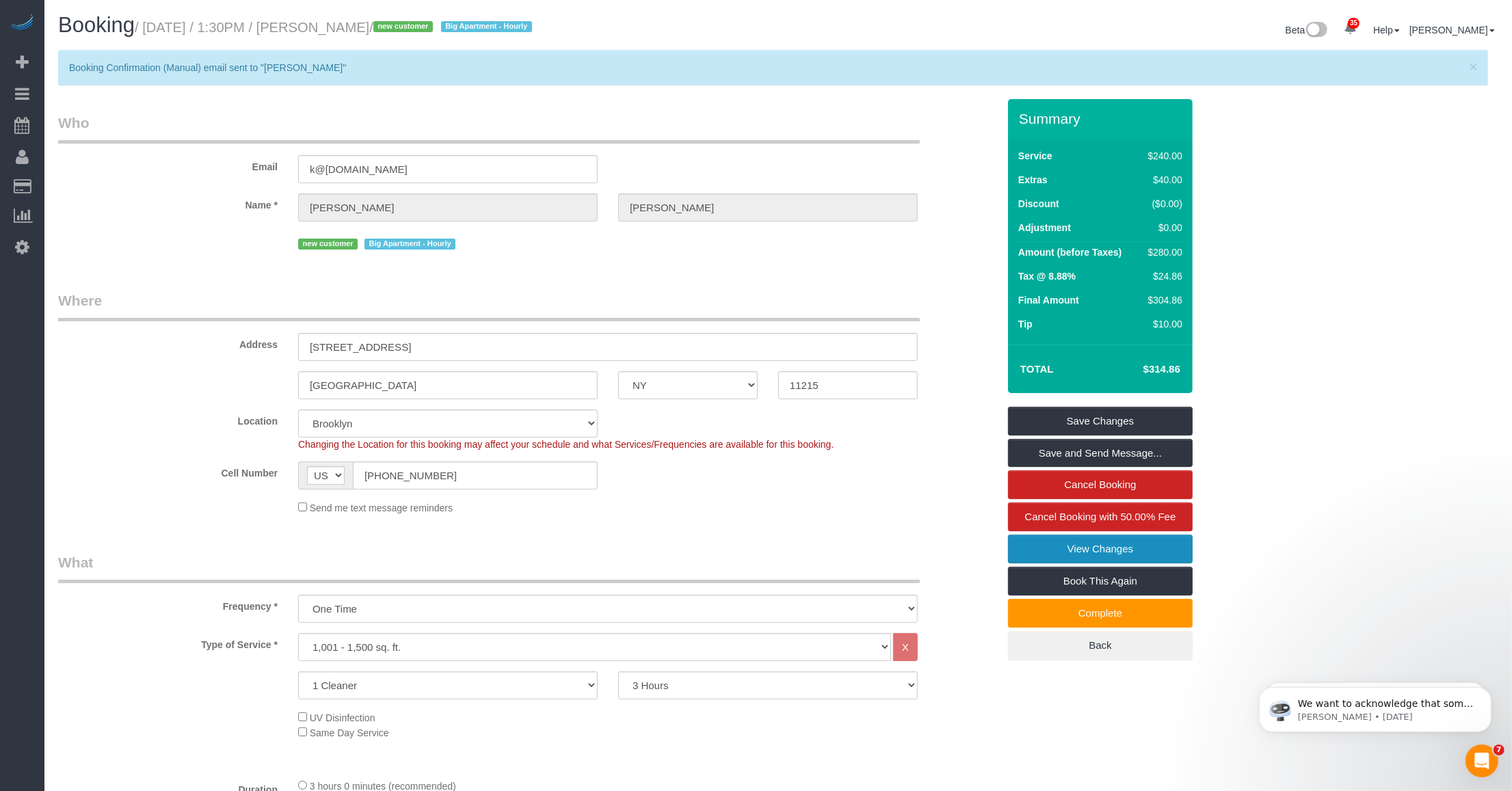
click at [1150, 553] on link "View Changes" at bounding box center [1100, 549] width 184 height 29
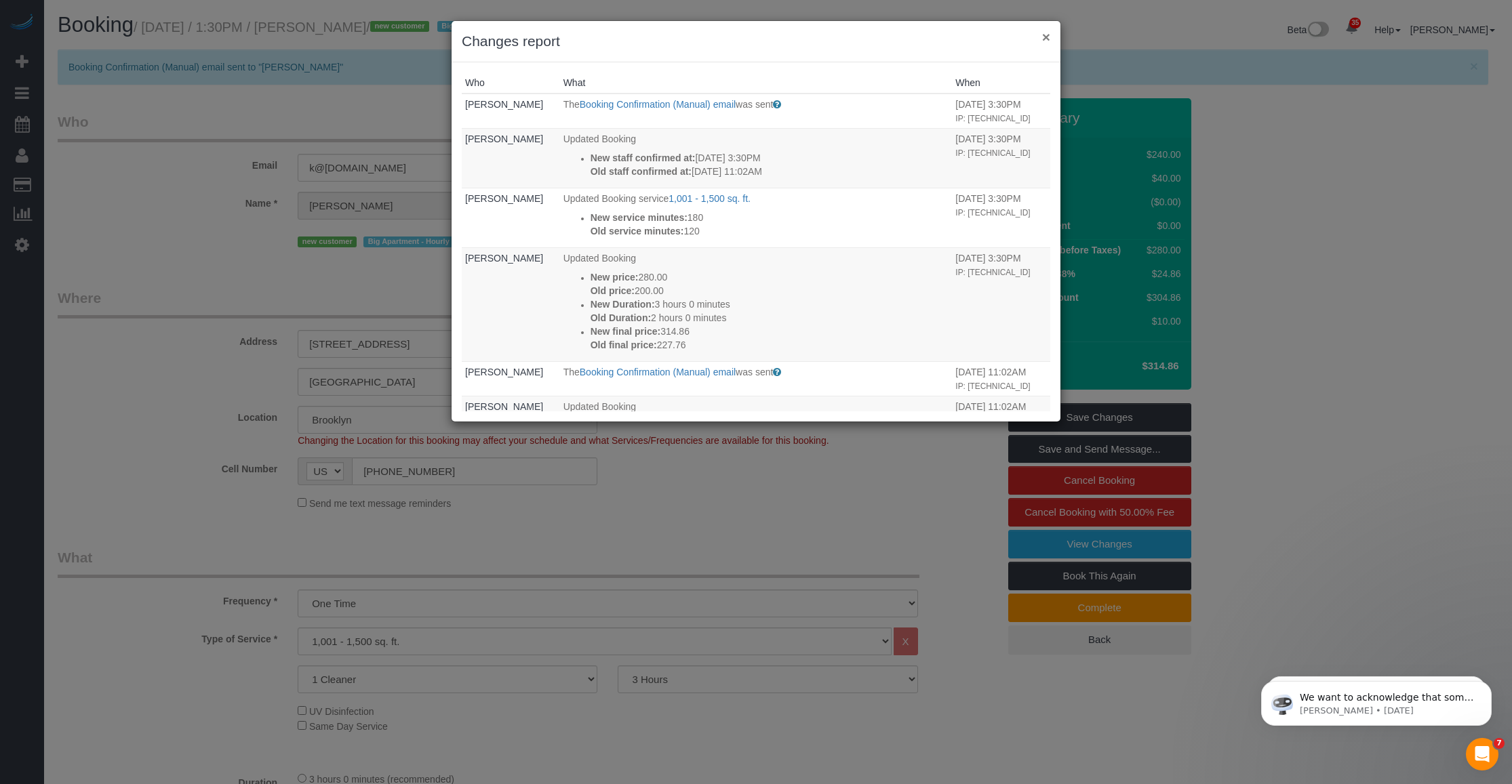
click at [1048, 35] on button "×" at bounding box center [1046, 37] width 8 height 14
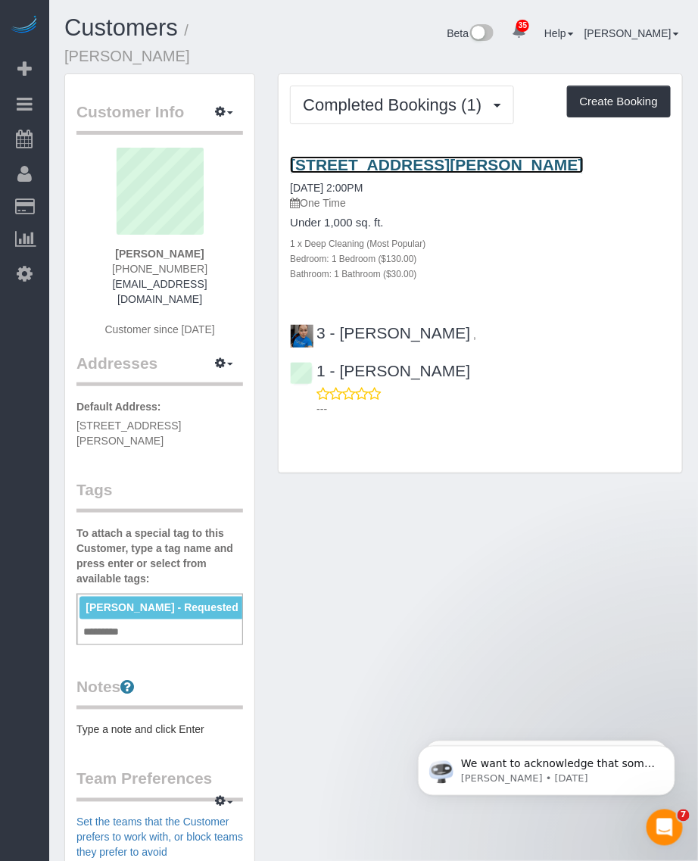
click at [370, 156] on link "[STREET_ADDRESS][PERSON_NAME]" at bounding box center [436, 164] width 293 height 17
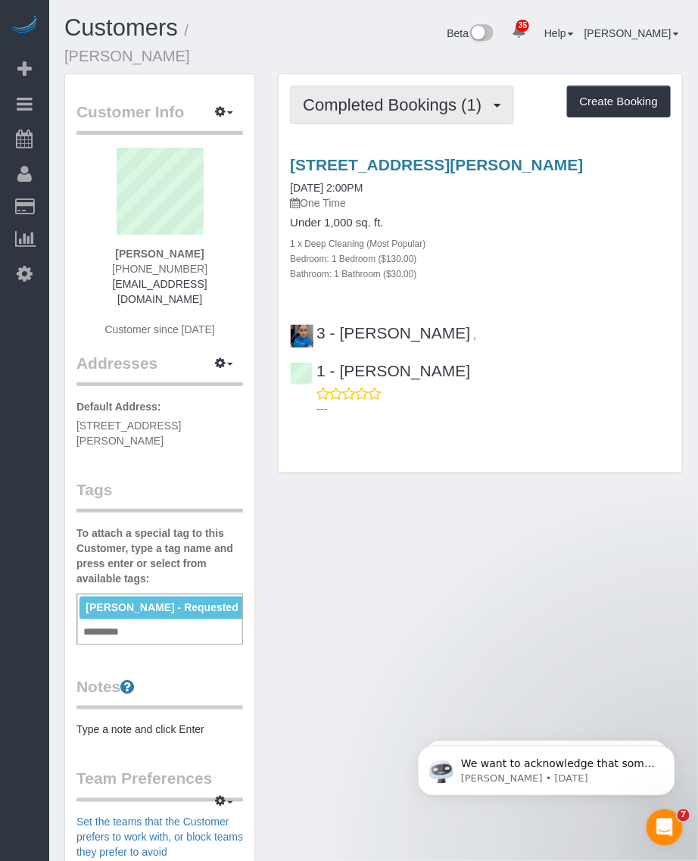
click at [460, 96] on button "Completed Bookings (1)" at bounding box center [402, 105] width 224 height 39
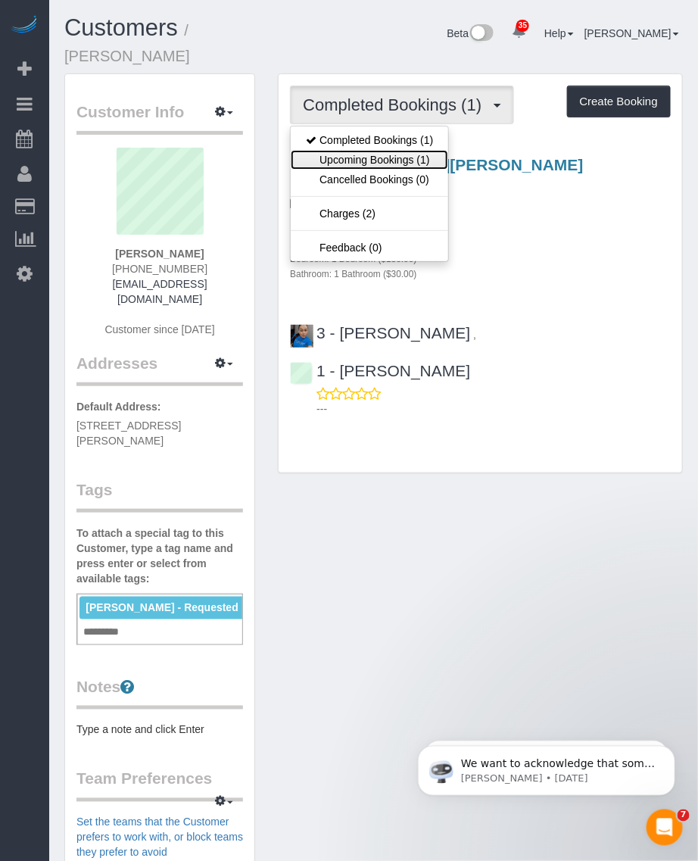
click at [423, 150] on link "Upcoming Bookings (1)" at bounding box center [370, 160] width 158 height 20
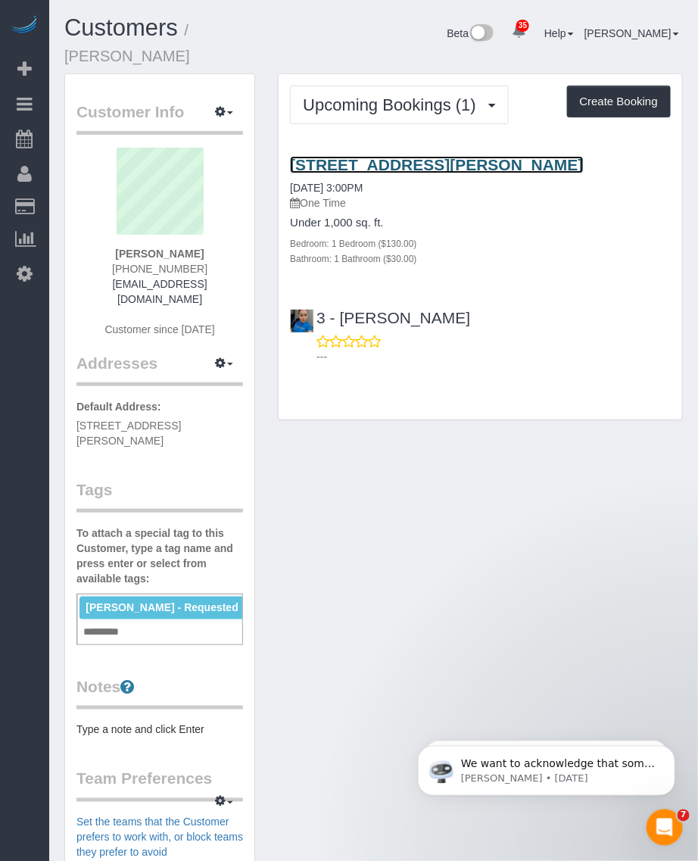
click at [357, 156] on link "[STREET_ADDRESS][PERSON_NAME]" at bounding box center [436, 164] width 293 height 17
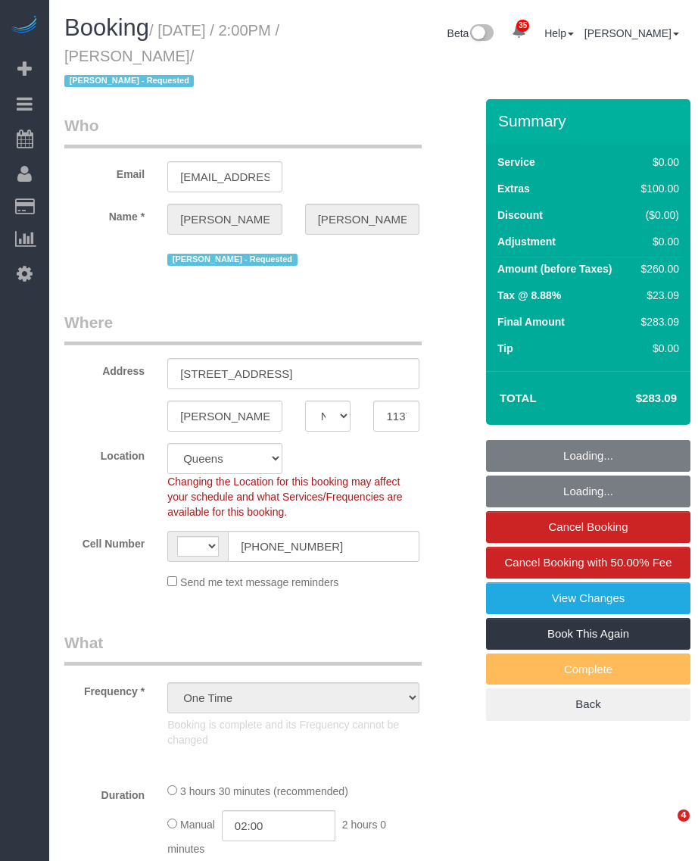
select select "NY"
select select "number:63"
select select "number:75"
select select "number:15"
select select "number:5"
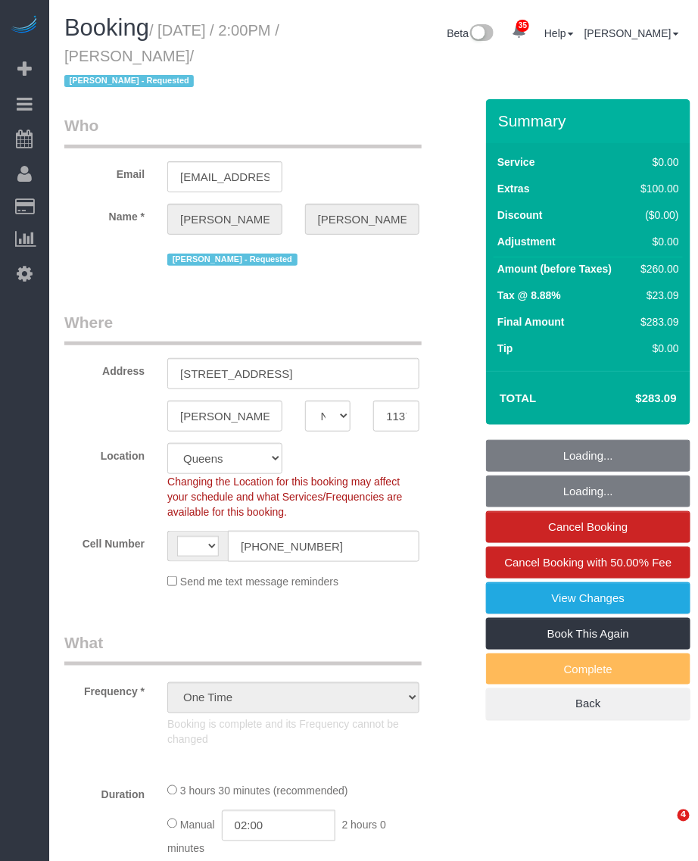
select select "string:[GEOGRAPHIC_DATA]"
select select "1"
select select "spot1"
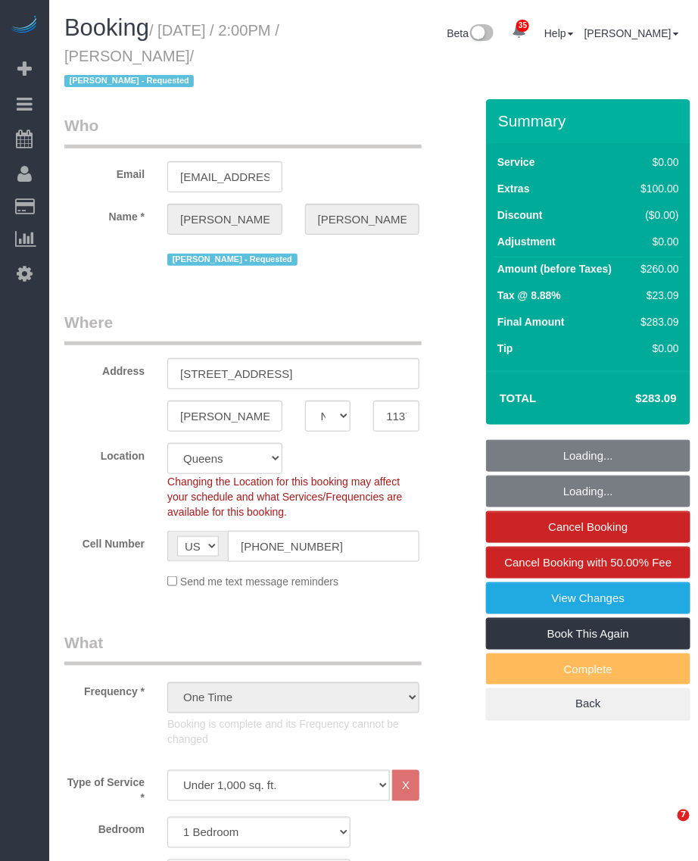
select select "string:stripe-pm_1S6HLo4VGloSiKo74DeqoOUT"
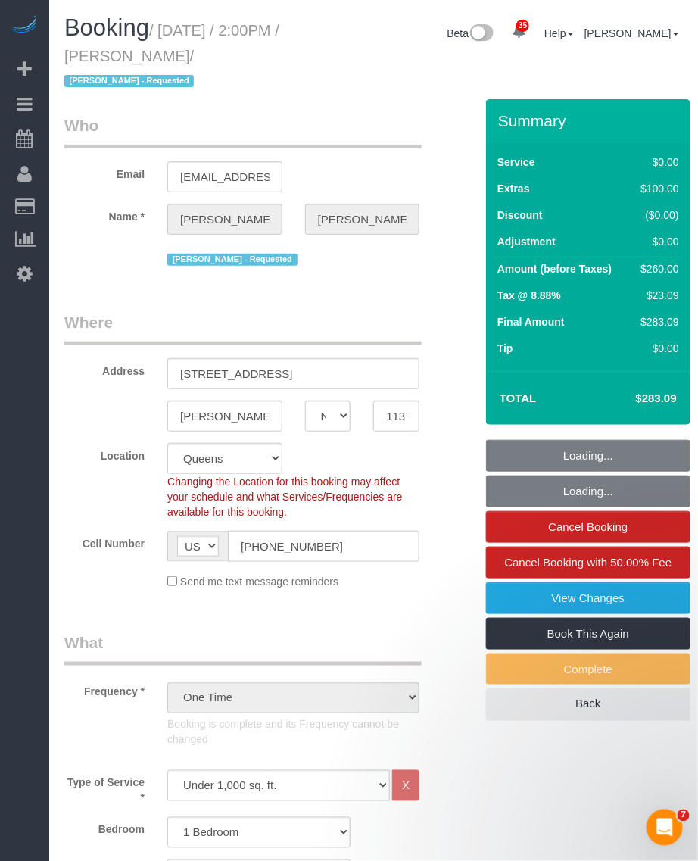
select select "object:1439"
select select "1"
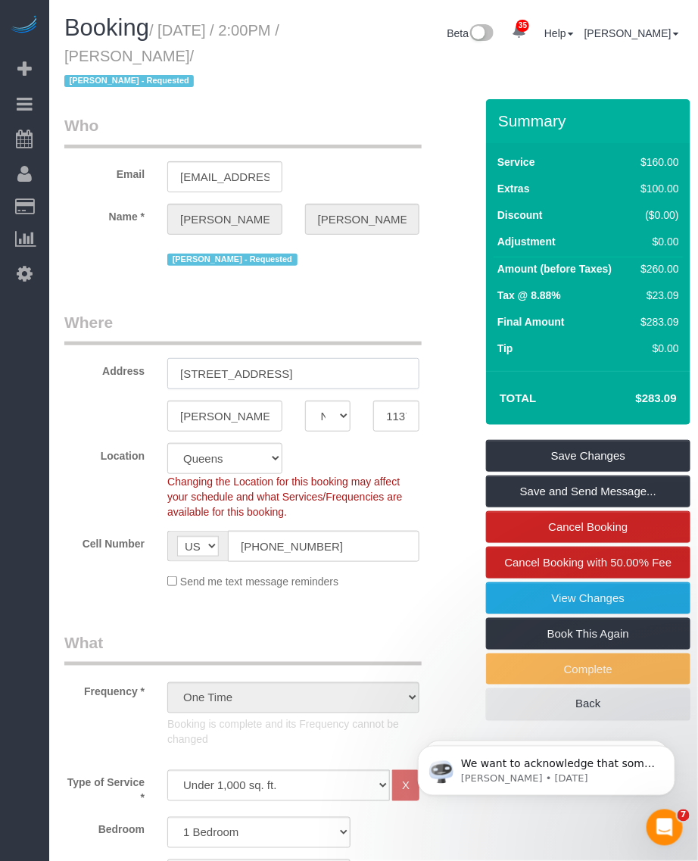
click at [227, 367] on input "[STREET_ADDRESS]" at bounding box center [293, 373] width 252 height 31
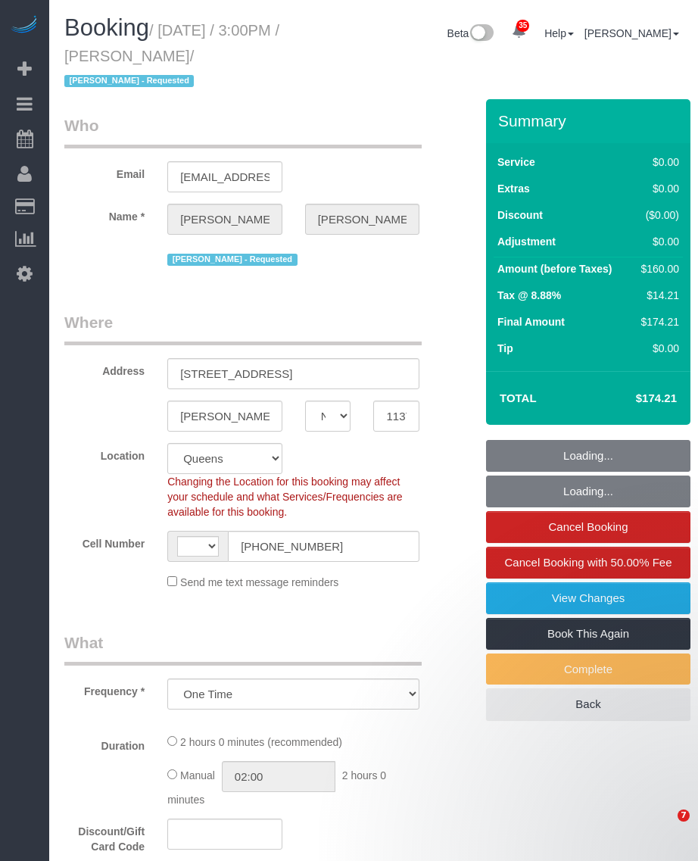
select select "NY"
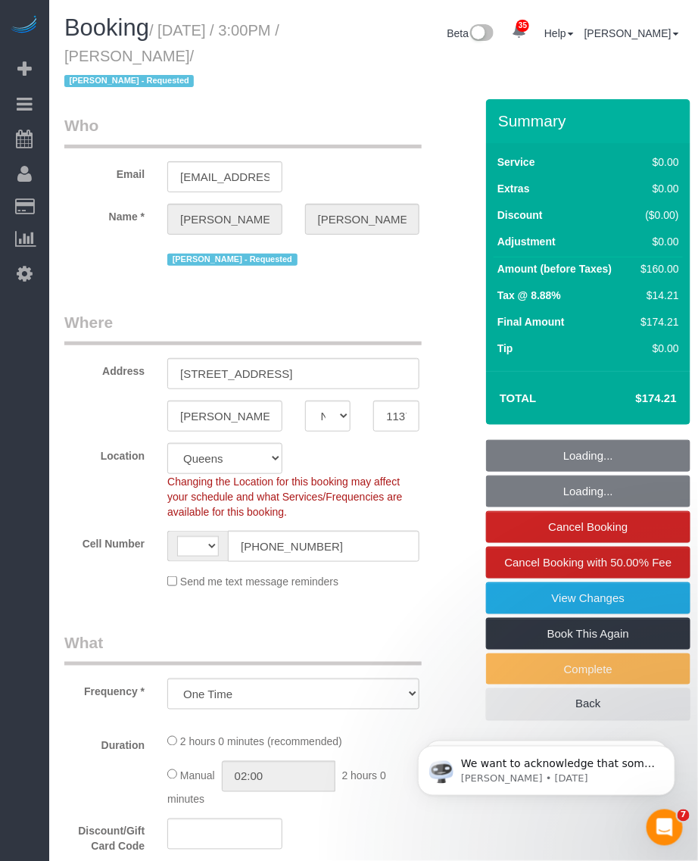
select select "1"
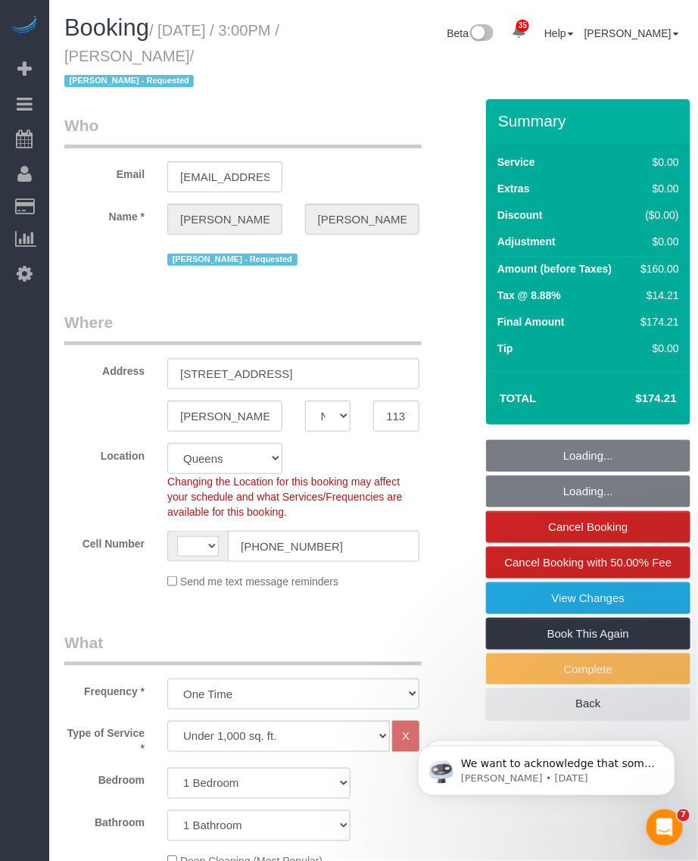
select select "object:681"
select select "string:[GEOGRAPHIC_DATA]"
select select "string:stripe-pm_1S6HLo4VGloSiKo74DeqoOUT"
select select "spot1"
select select "number:62"
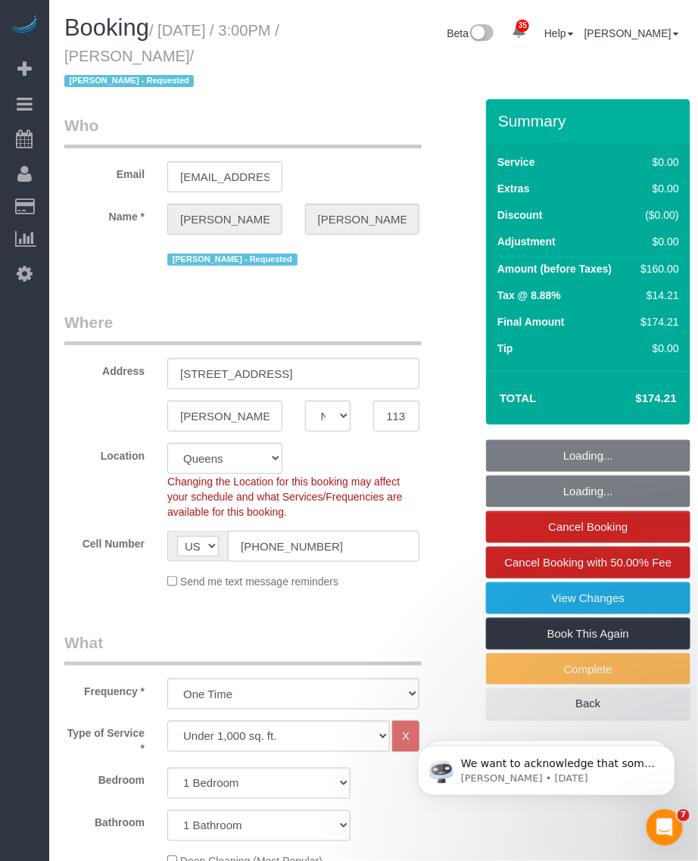
select select "number:76"
select select "number:15"
select select "number:5"
select select "1"
click at [217, 51] on small "/ October 06, 2025 / 3:00PM / Evan Brewer / Geraldin Bastidas - Requested" at bounding box center [171, 56] width 215 height 68
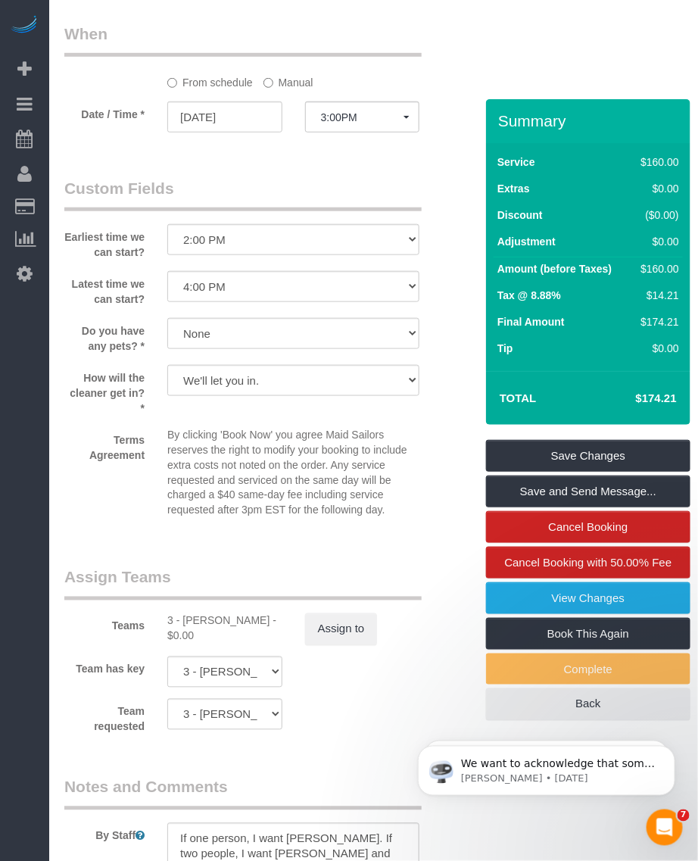
scroll to position [1948, 0]
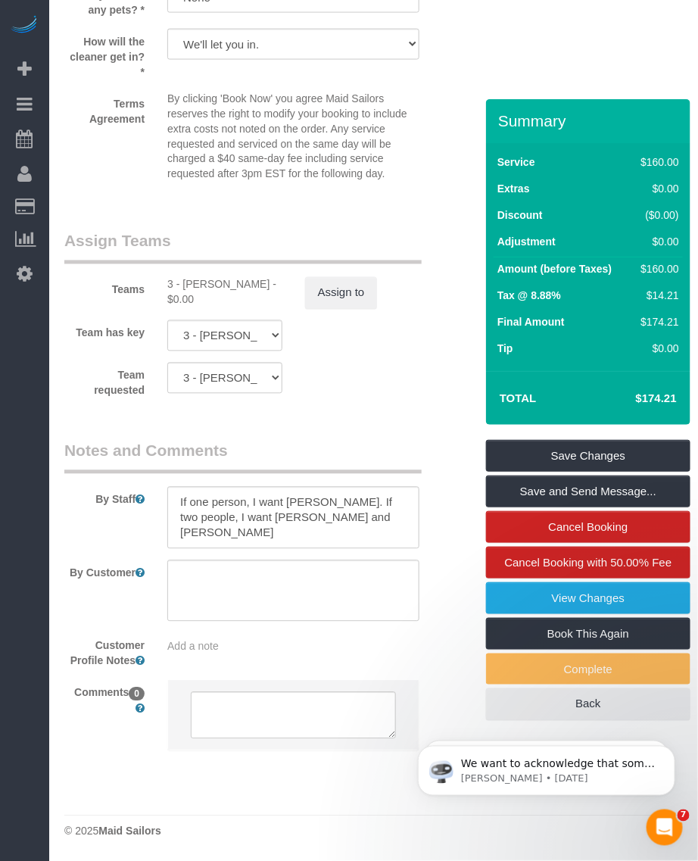
click at [192, 286] on div "3 - Geraldin Bastidas - $0.00" at bounding box center [224, 292] width 115 height 30
copy div "Geraldin"
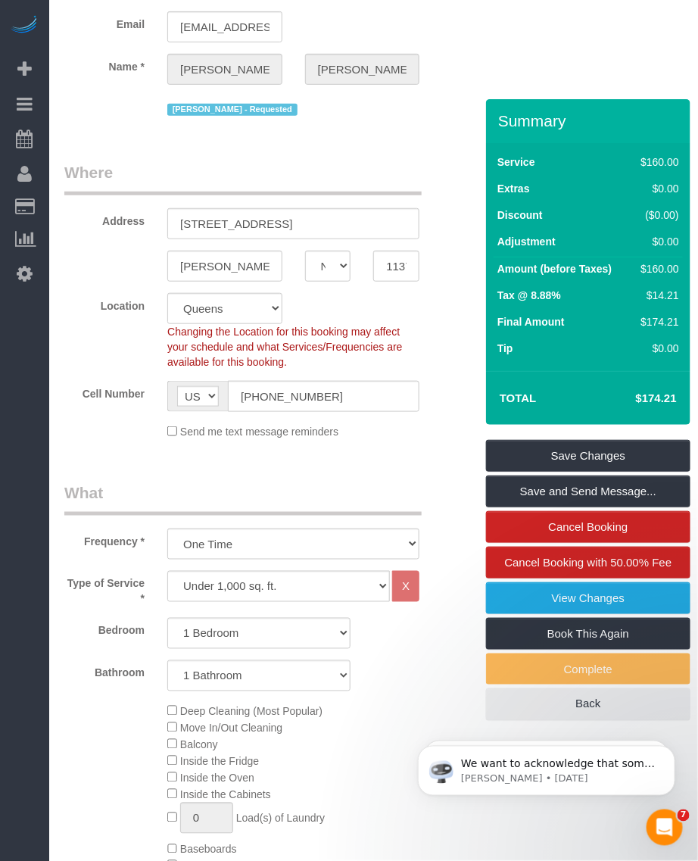
scroll to position [0, 0]
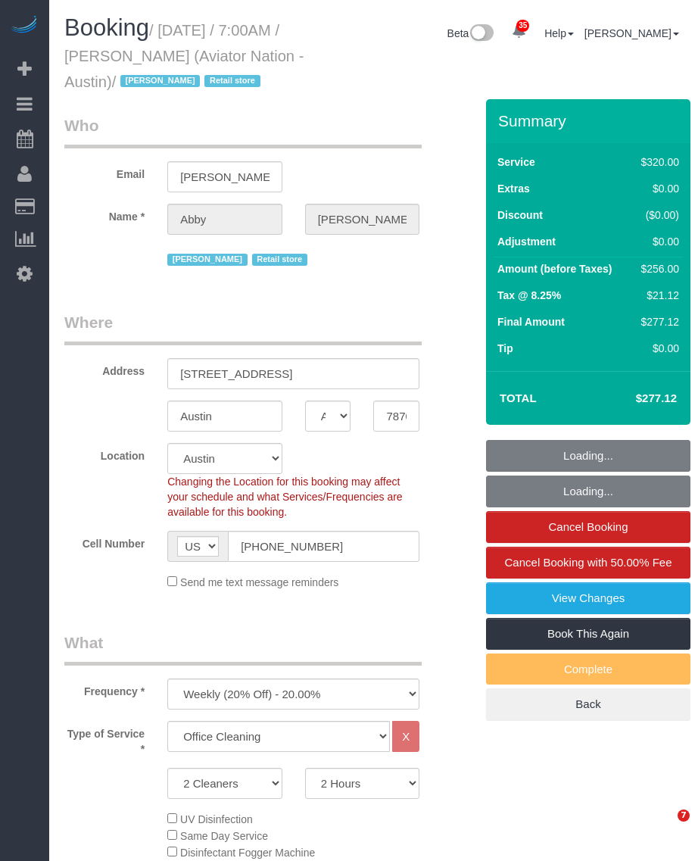
select select "[GEOGRAPHIC_DATA]"
select select "2"
select select "number:89"
select select "number:90"
select select "number:15"
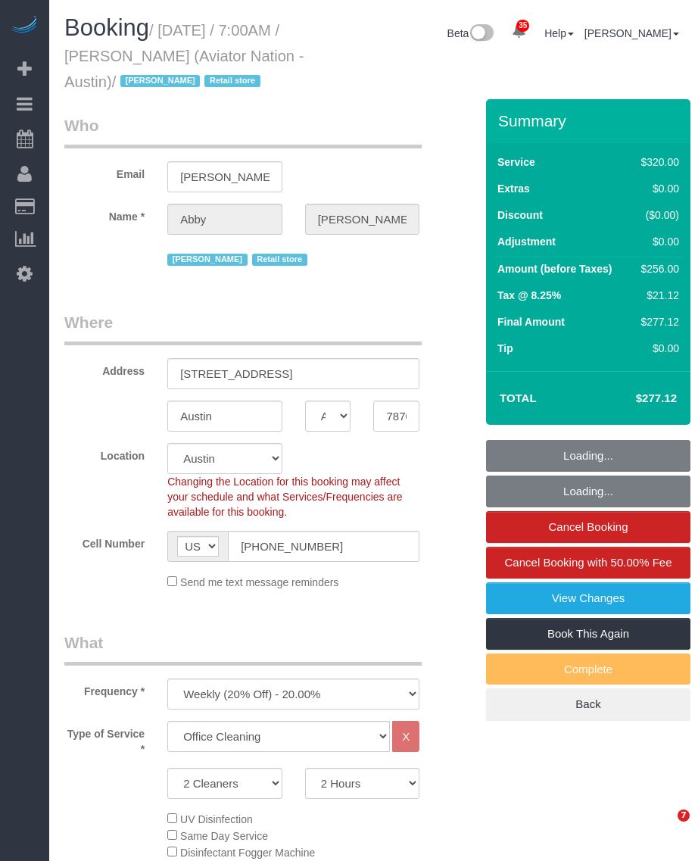
select select "number:7"
select select "object:1110"
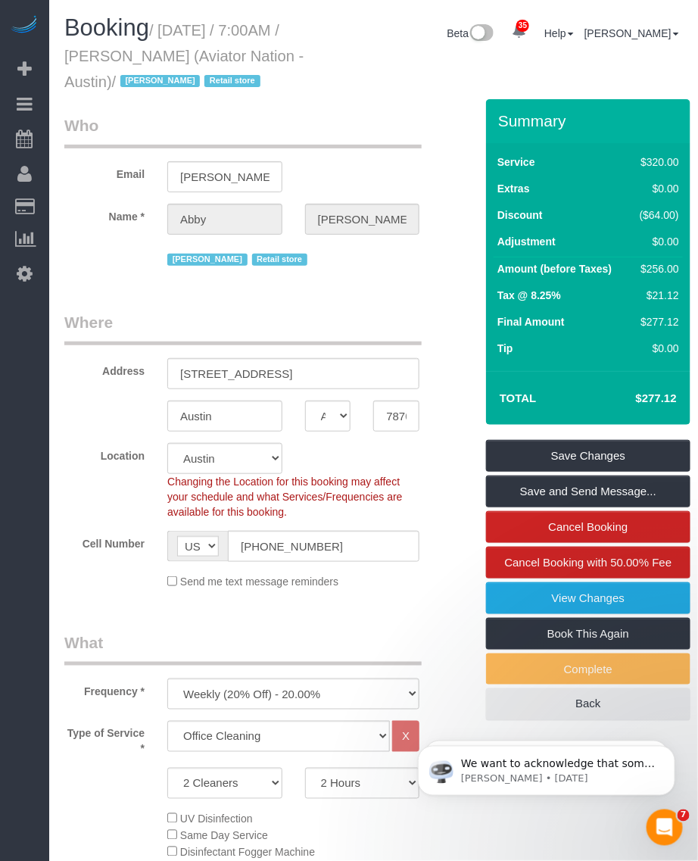
click at [371, 326] on legend "Where" at bounding box center [242, 328] width 357 height 34
click at [368, 311] on legend "Where" at bounding box center [242, 328] width 357 height 34
click at [360, 326] on legend "Where" at bounding box center [242, 328] width 357 height 34
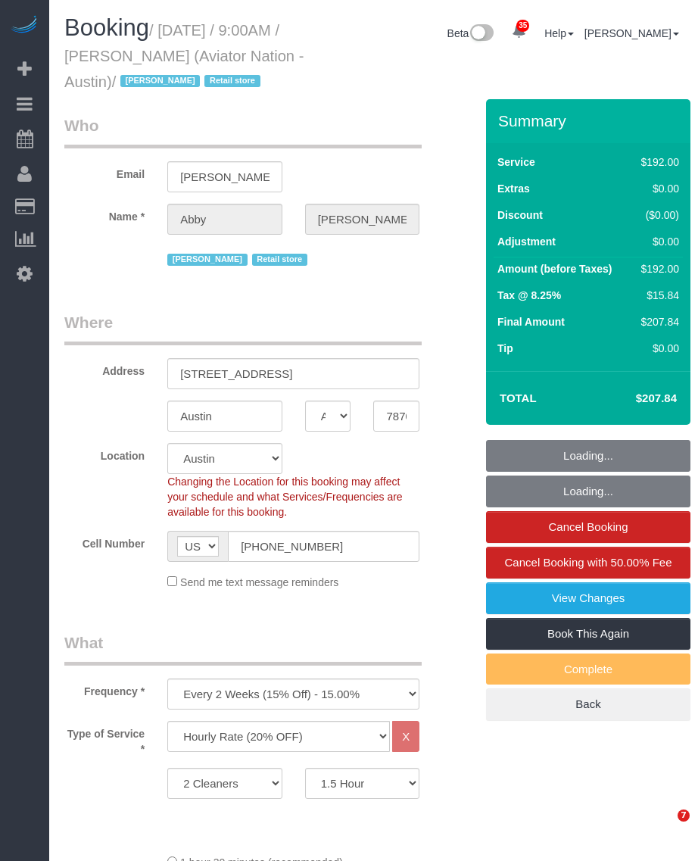
select select "[GEOGRAPHIC_DATA]"
select select "2"
select select "90"
select select "number:89"
select select "number:90"
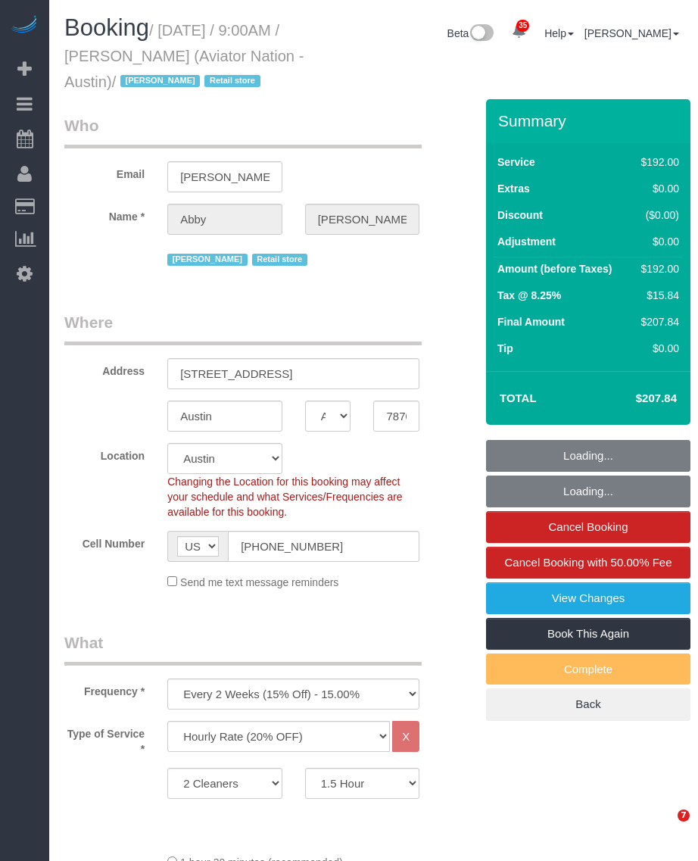
select select "number:15"
select select "number:7"
select select "object:1332"
select select "spot1"
